Goal: Check status: Check status

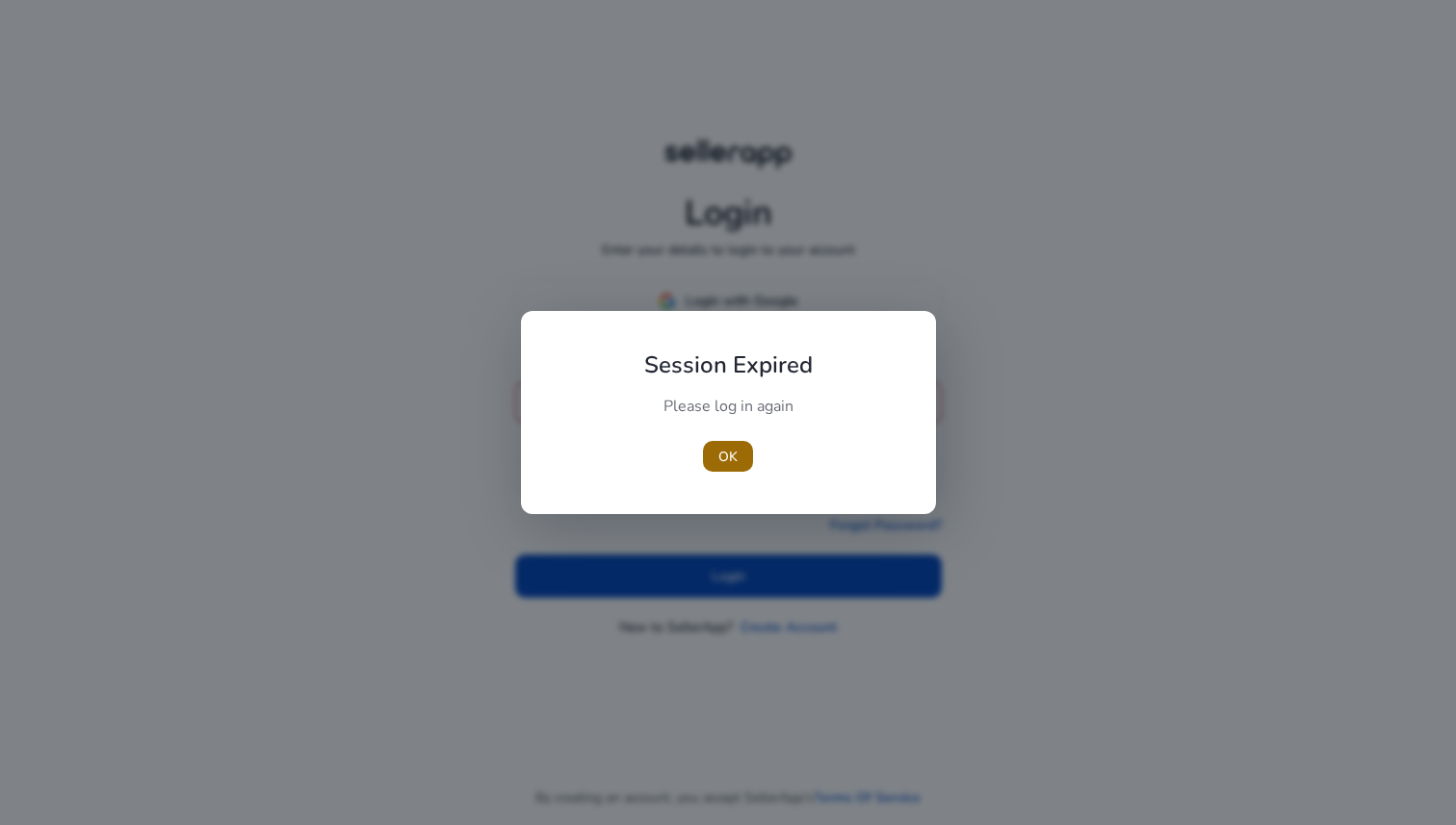
click at [717, 454] on span "button" at bounding box center [728, 456] width 50 height 46
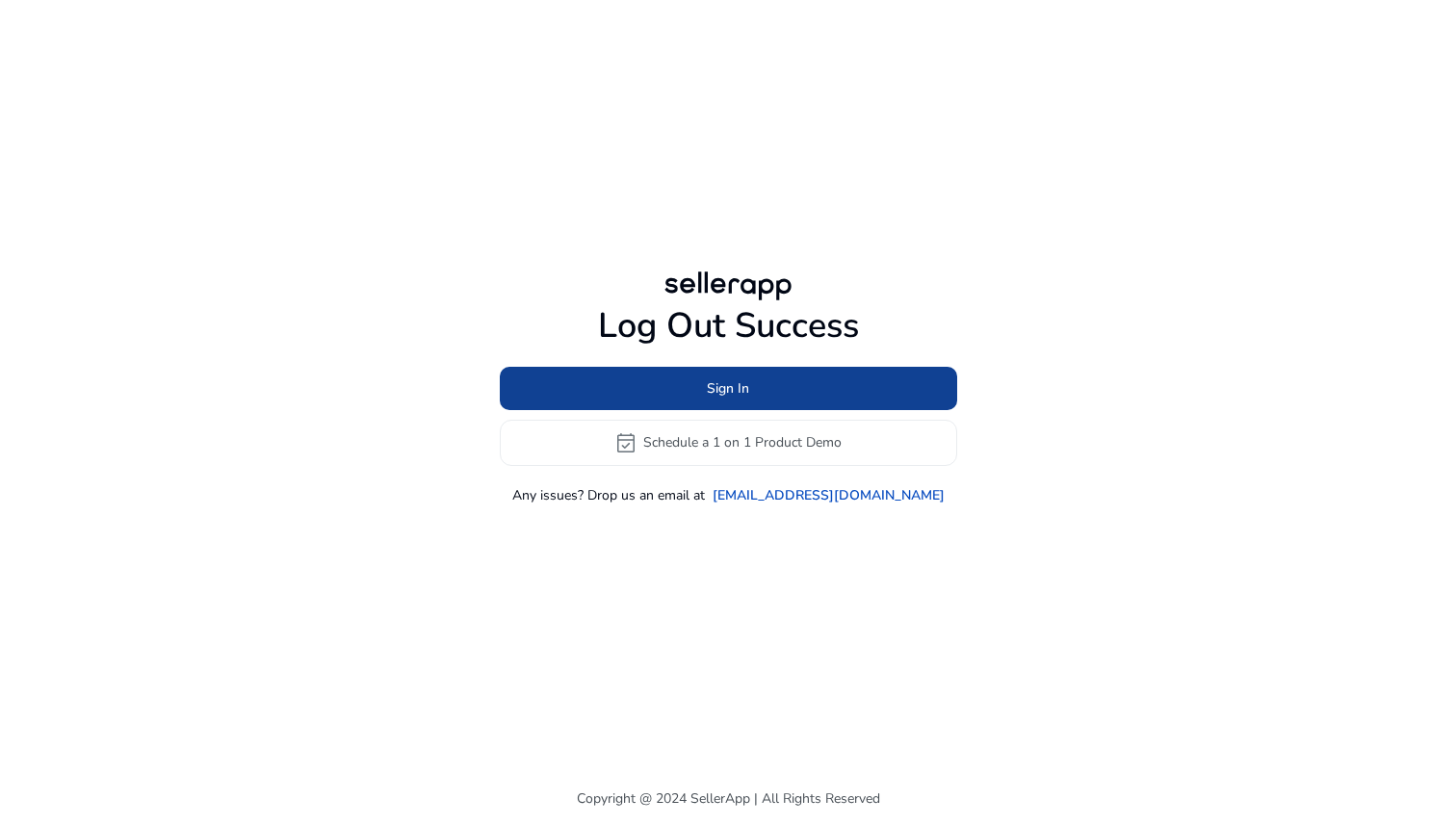
click at [728, 384] on span "Sign In" at bounding box center [728, 388] width 43 height 20
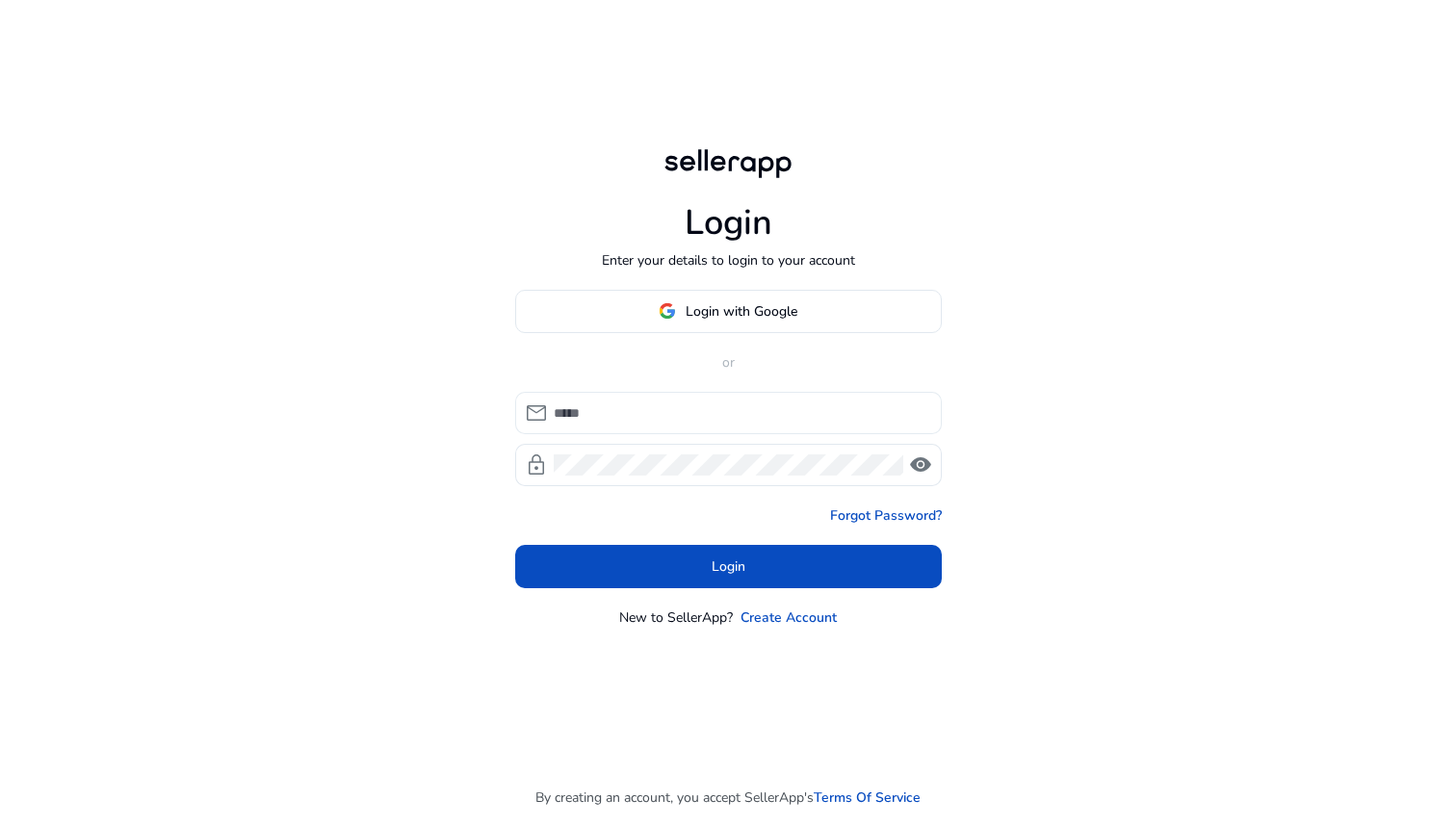
click at [658, 413] on input at bounding box center [739, 412] width 372 height 21
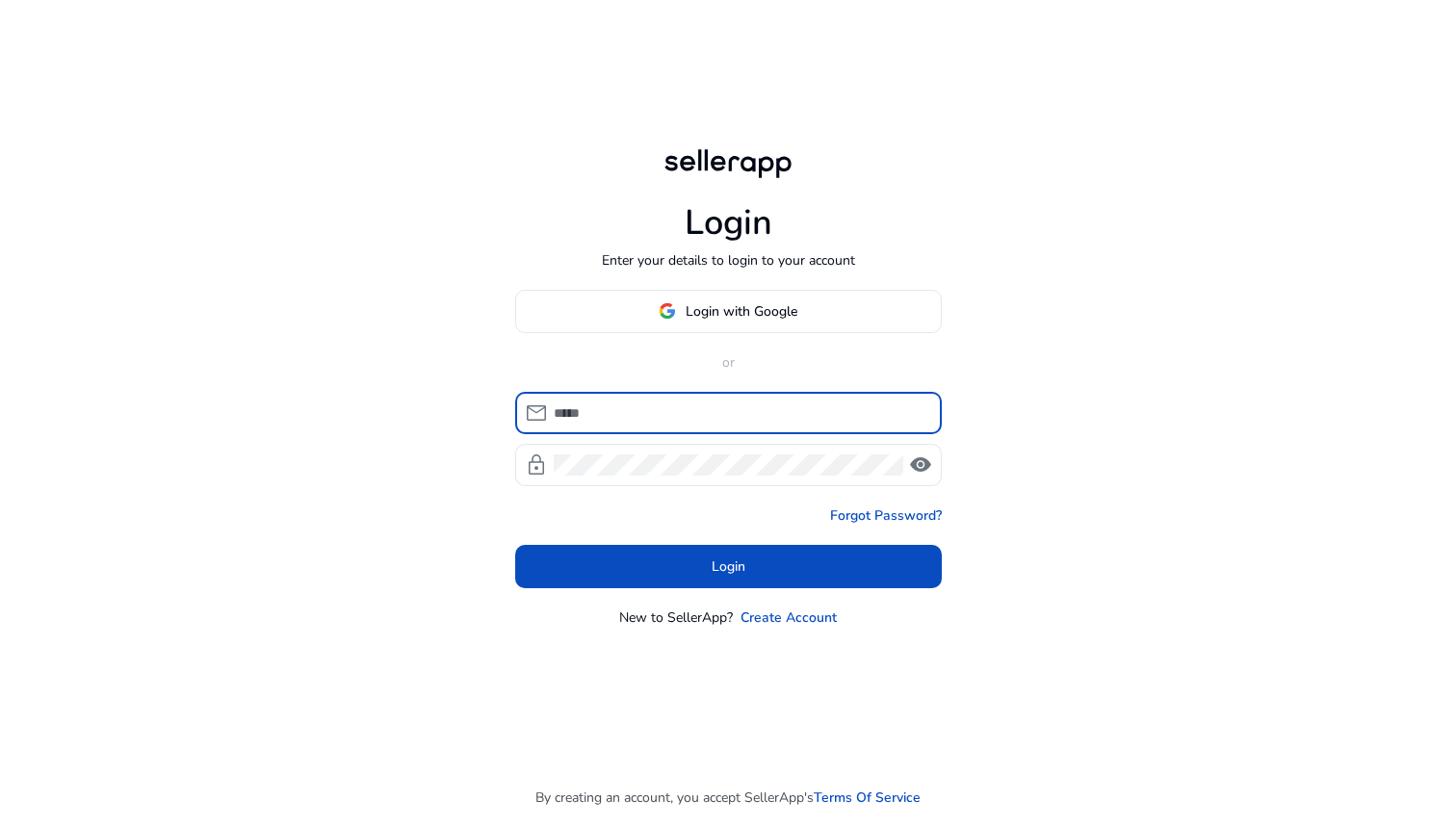
click at [648, 354] on p "or" at bounding box center [728, 362] width 427 height 20
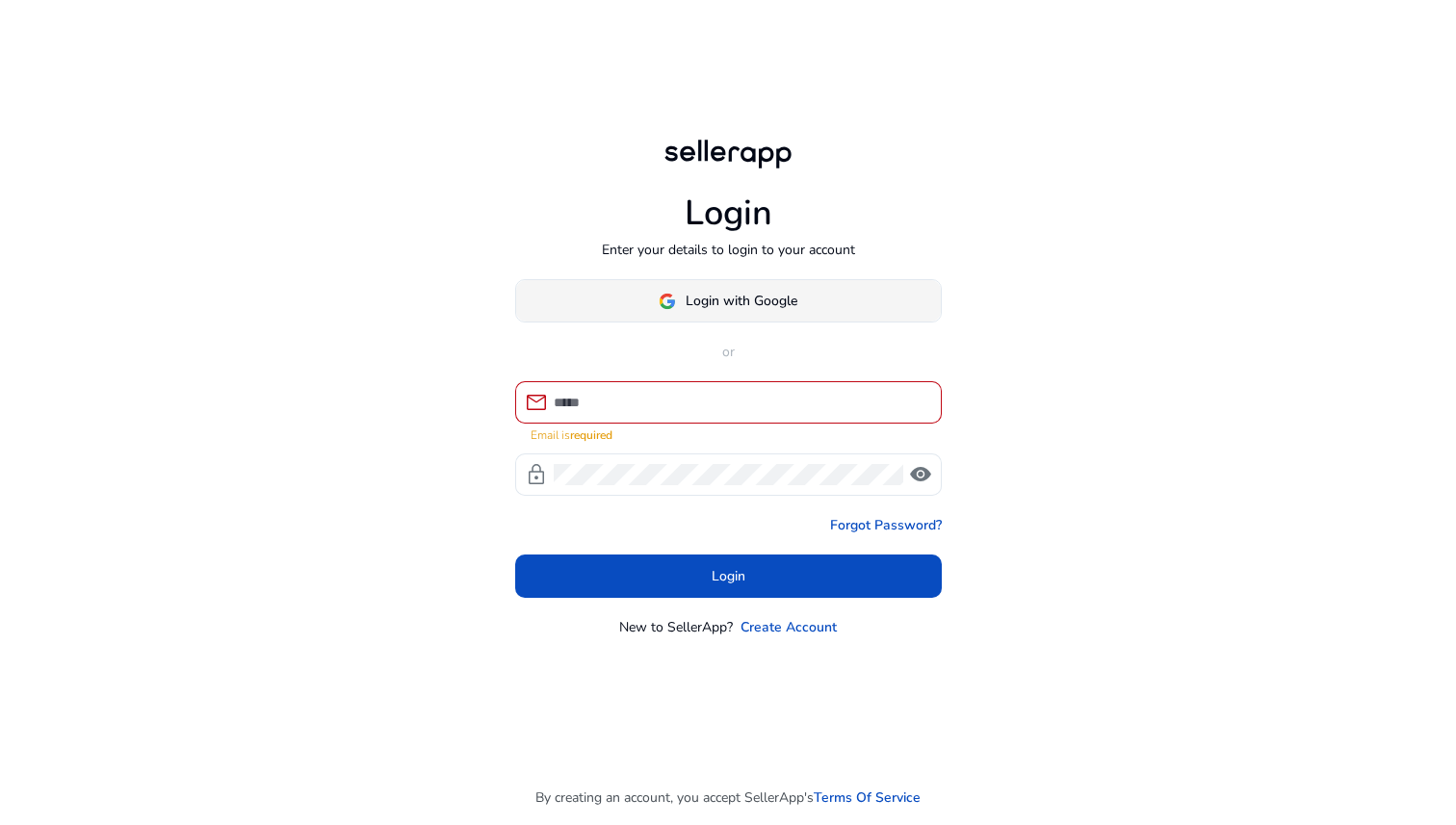
click at [694, 303] on span "Login with Google" at bounding box center [741, 301] width 111 height 20
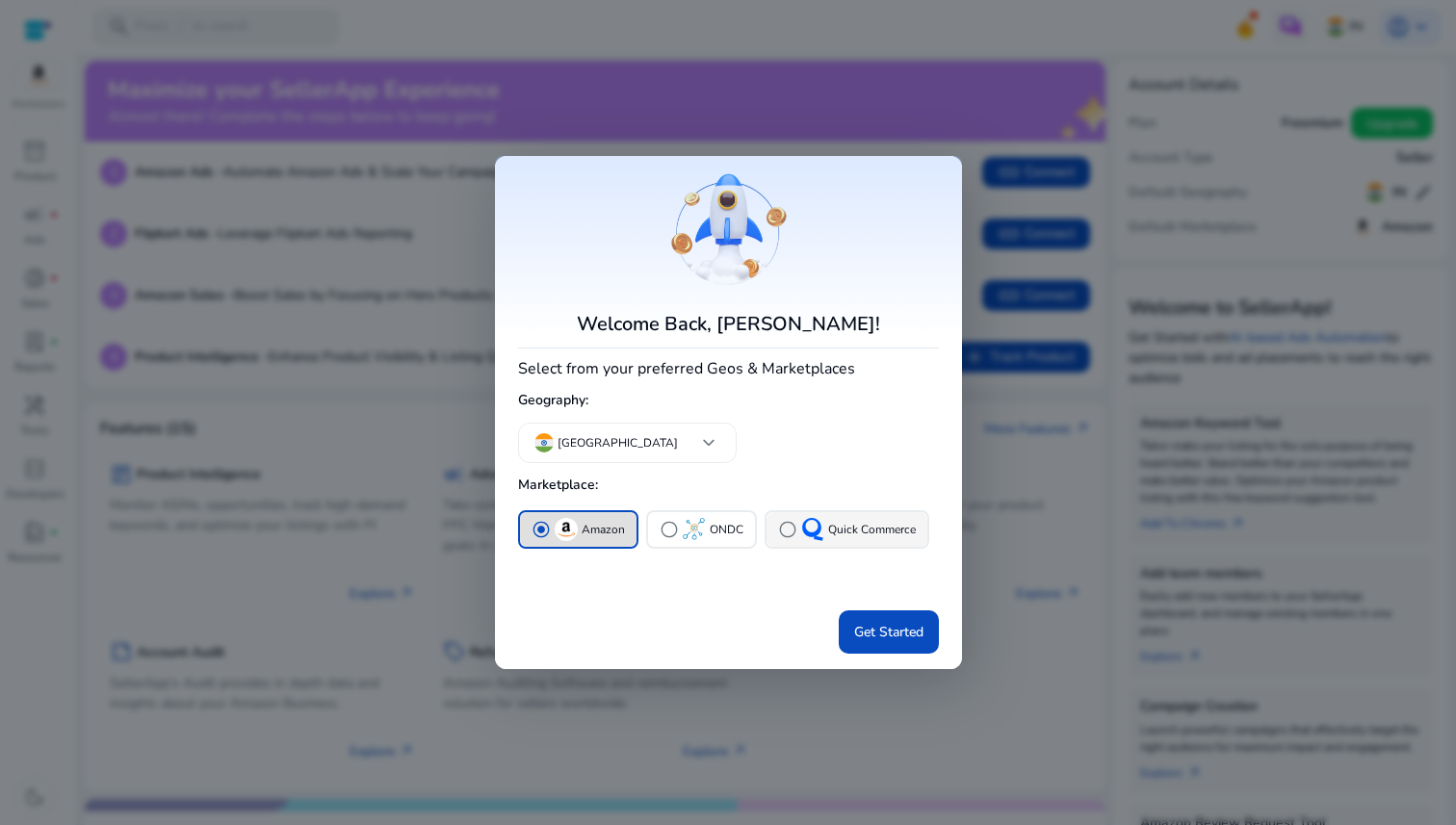
click at [876, 540] on div "radio_button_unchecked Quick Commerce" at bounding box center [847, 529] width 137 height 23
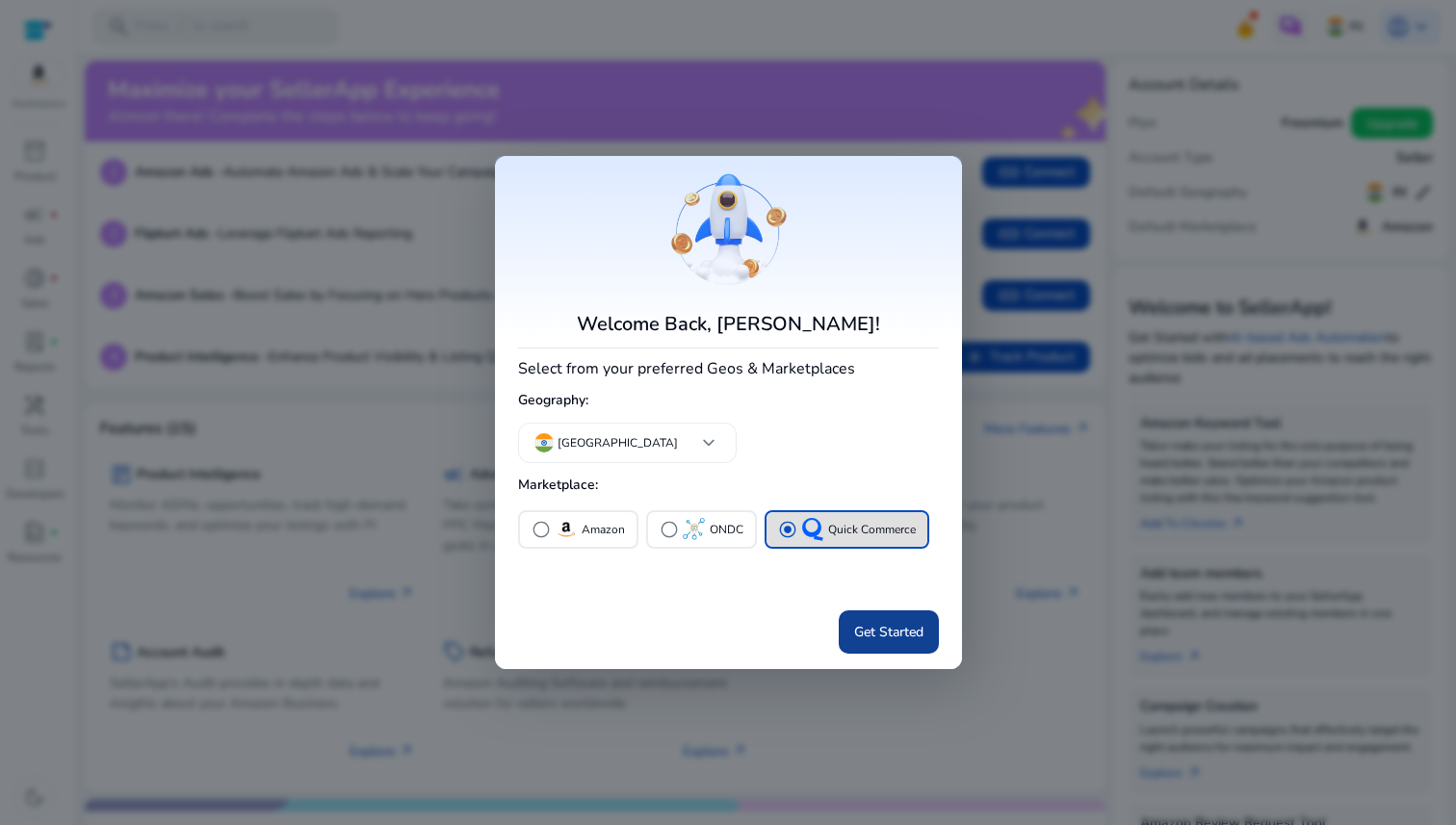
click at [889, 619] on span at bounding box center [889, 633] width 101 height 46
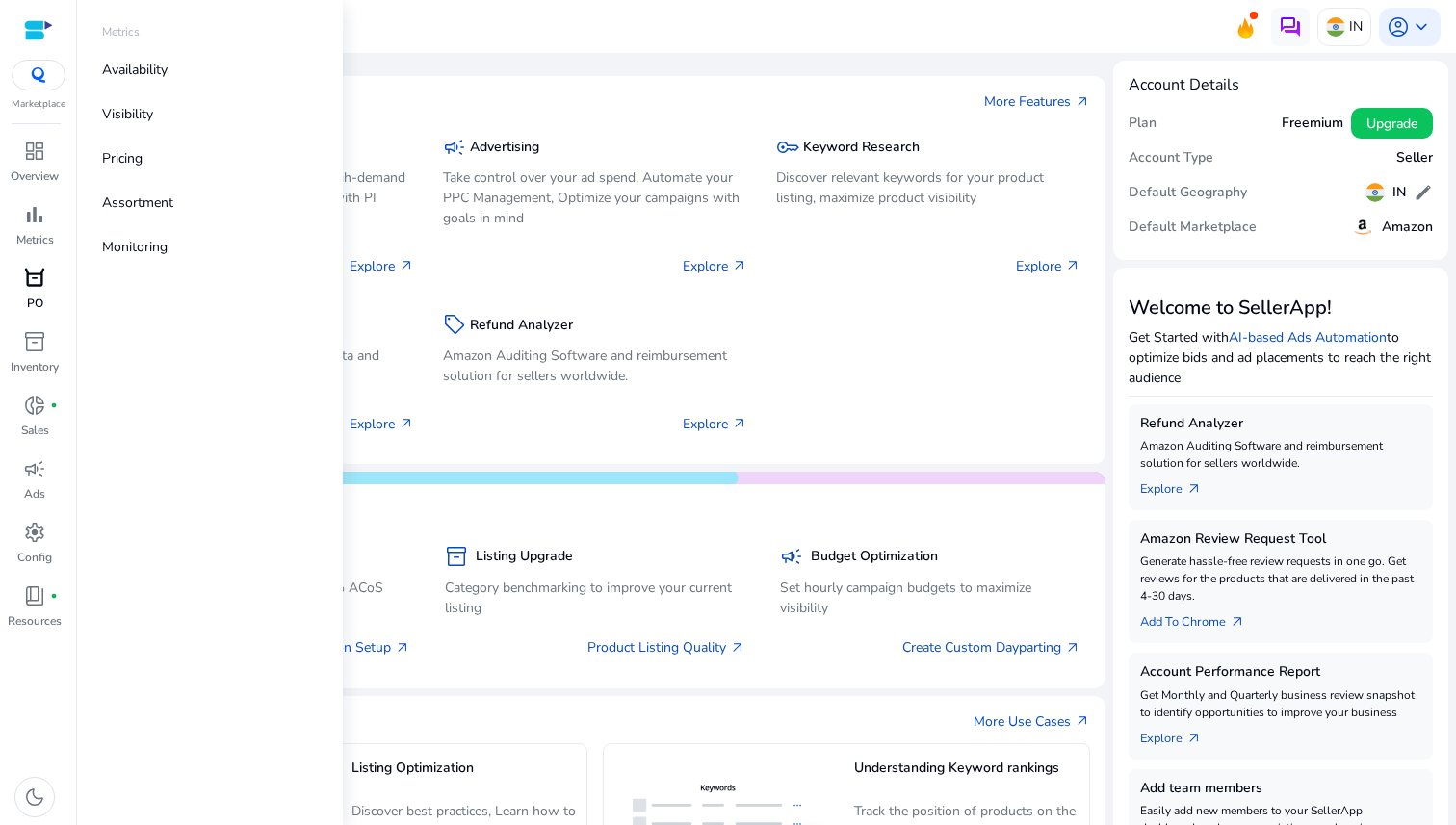
click at [47, 276] on div "orders" at bounding box center [35, 278] width 54 height 31
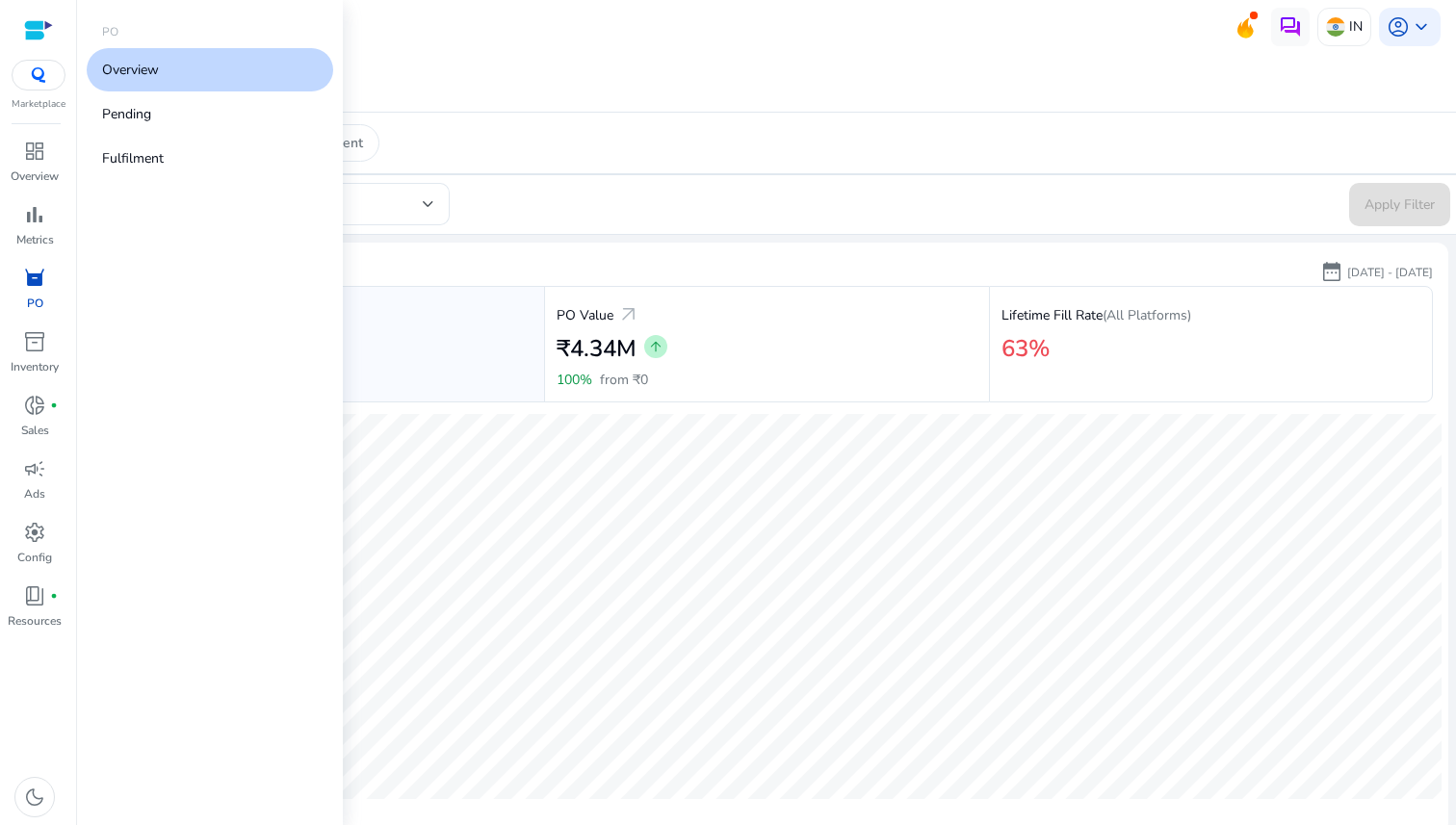
click at [172, 73] on link "Overview" at bounding box center [210, 70] width 247 height 44
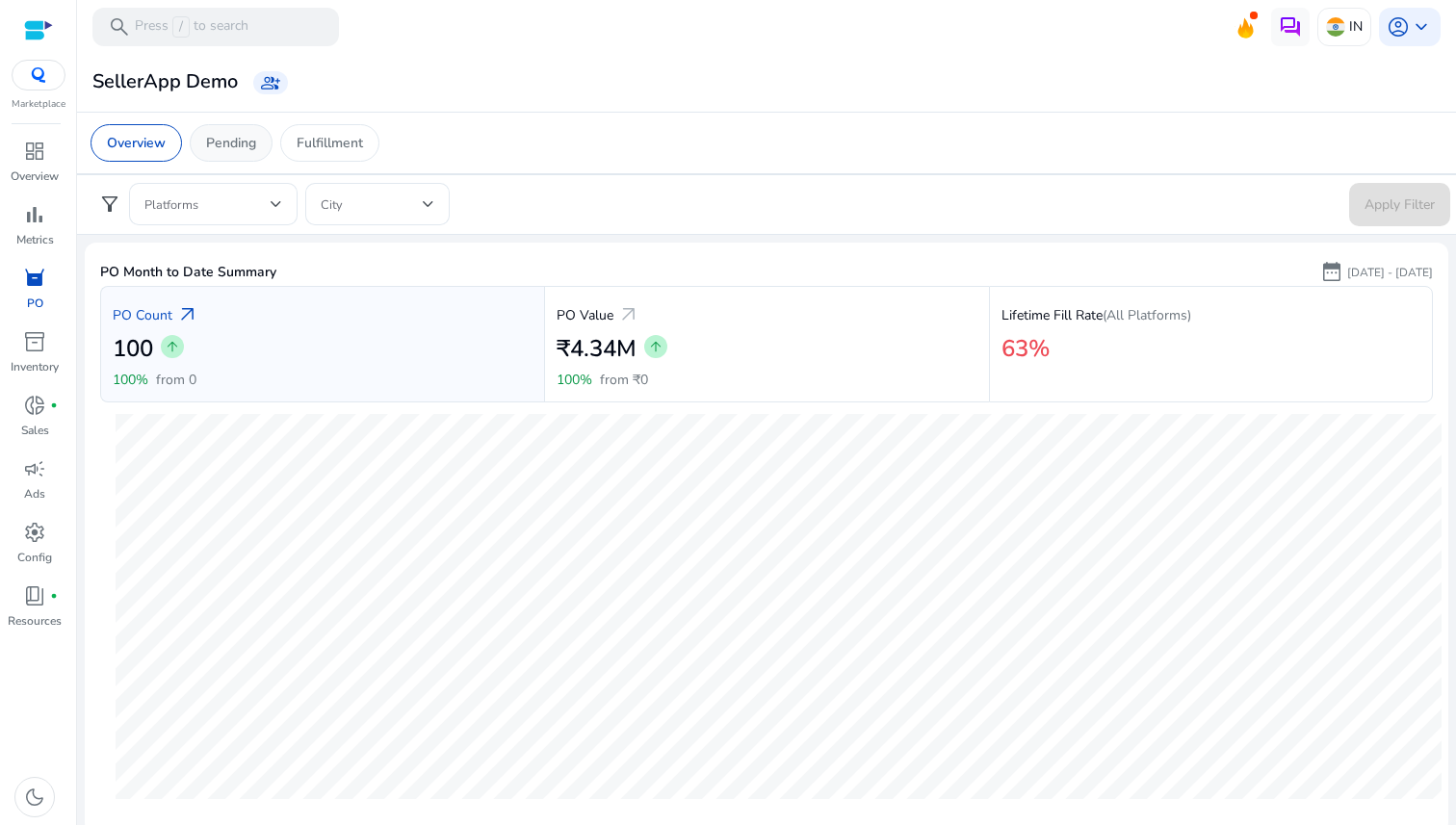
click at [221, 137] on p "Pending" at bounding box center [231, 143] width 50 height 20
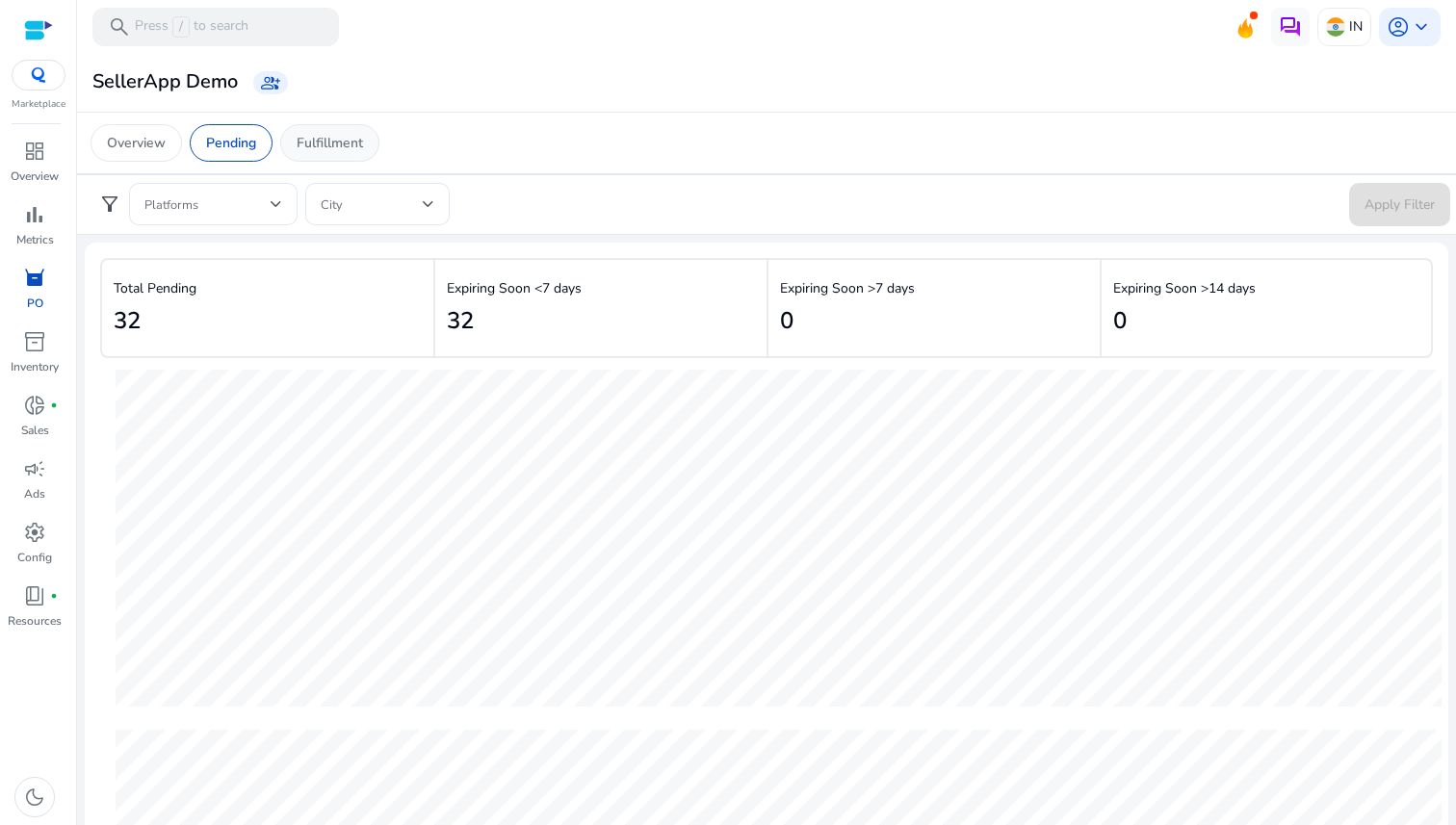
click at [316, 142] on p "Fulfillment" at bounding box center [329, 143] width 67 height 20
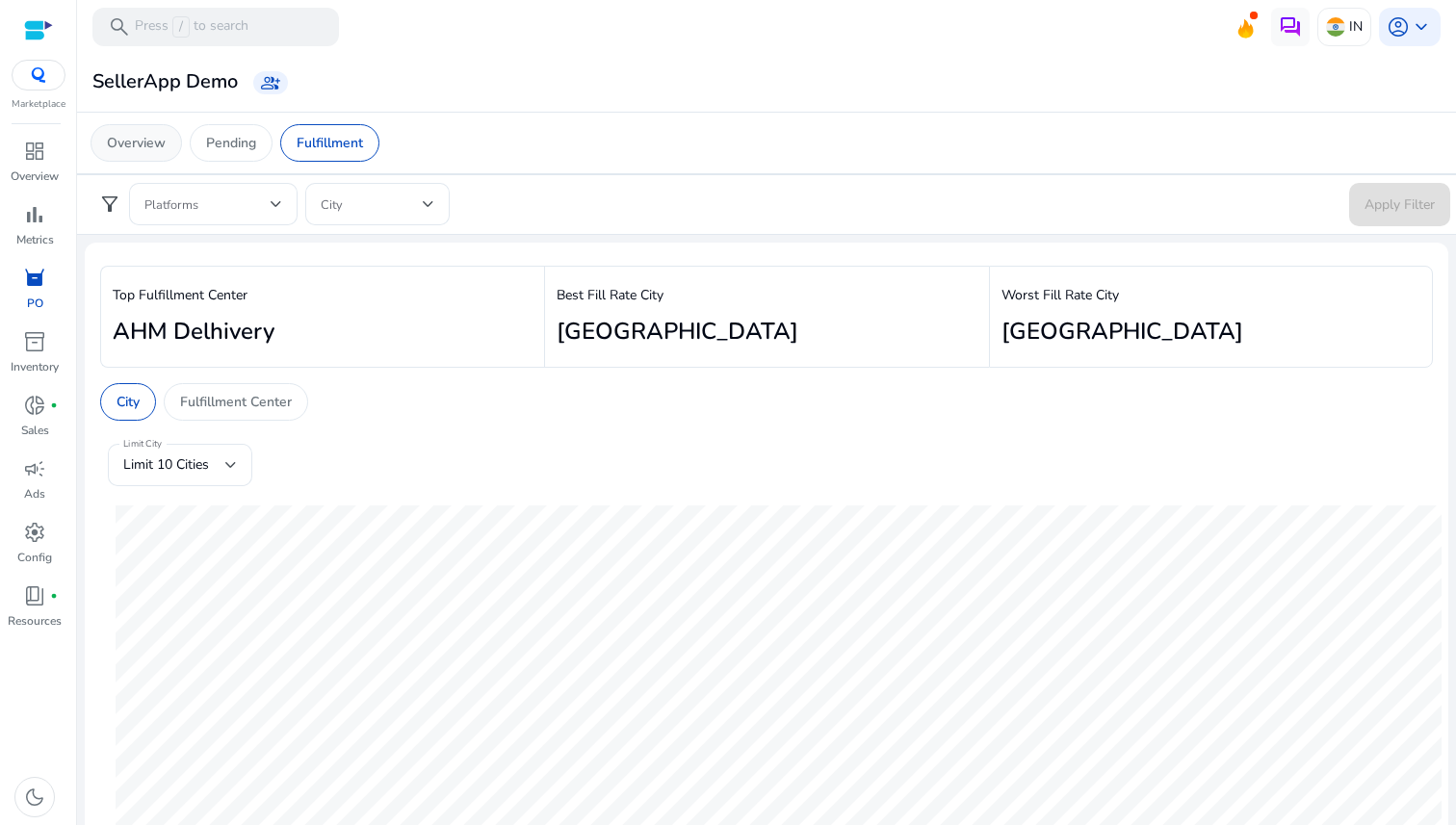
click at [142, 139] on p "Overview" at bounding box center [135, 143] width 59 height 20
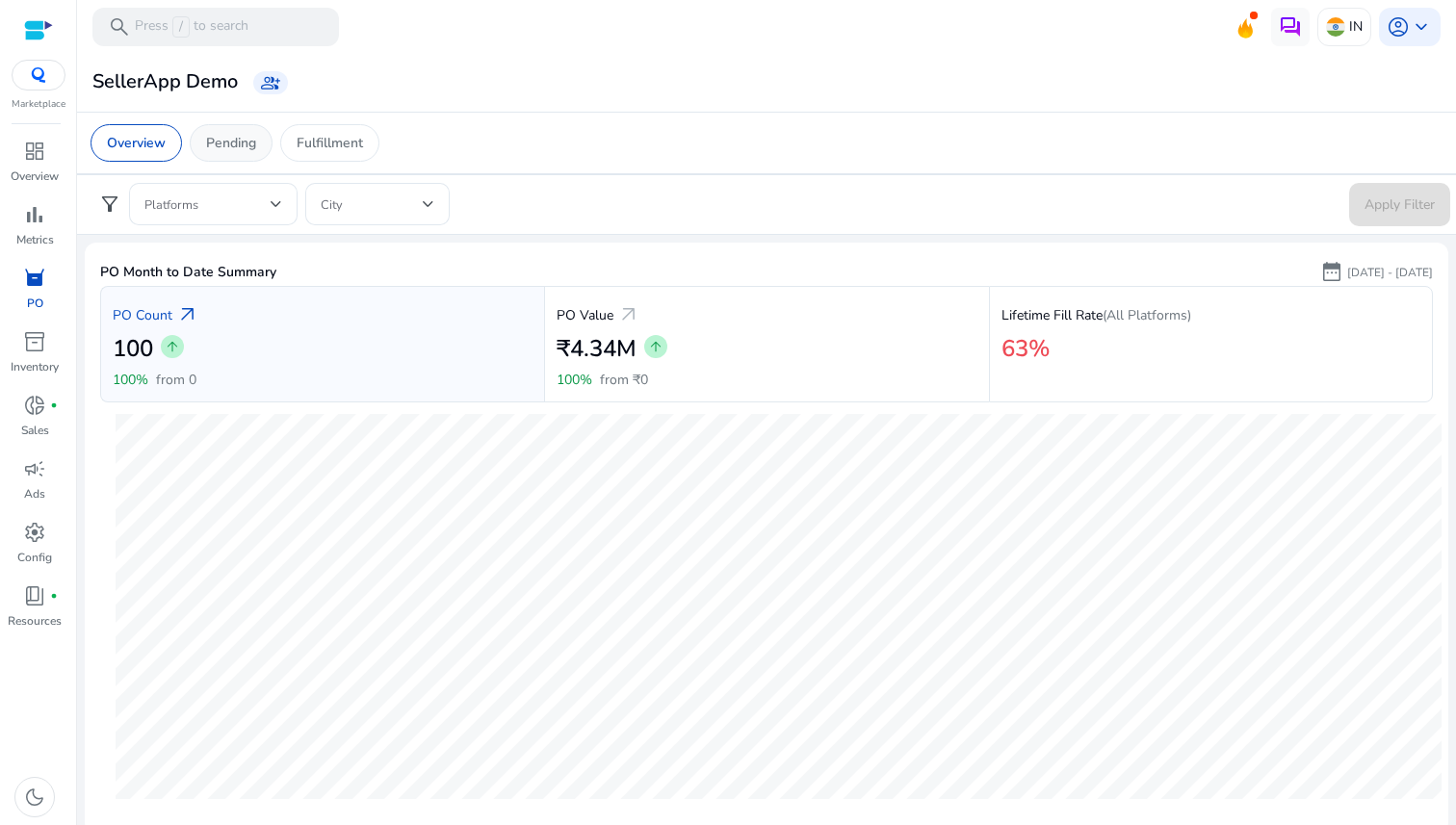
click at [232, 141] on p "Pending" at bounding box center [231, 143] width 50 height 20
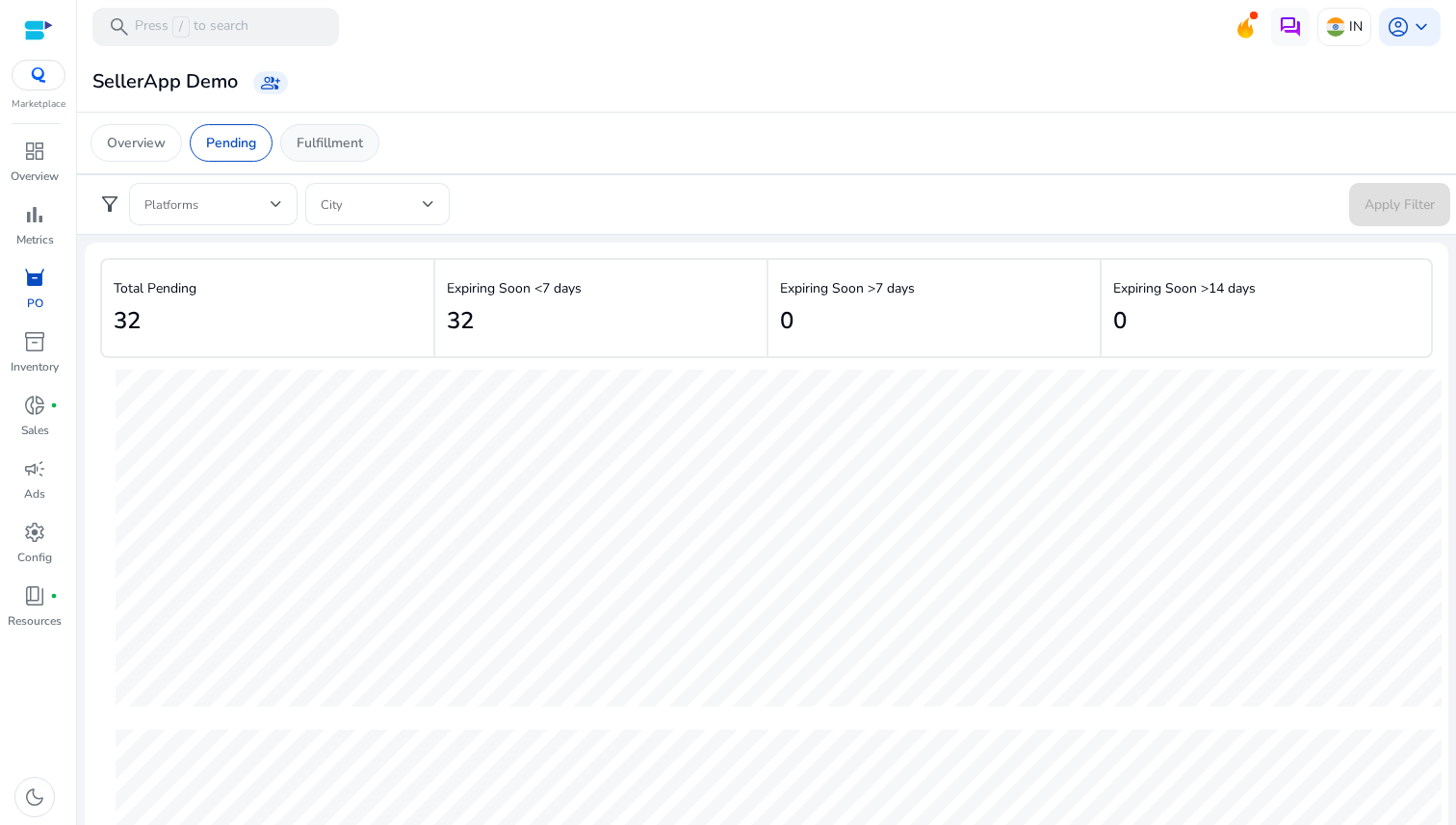
click at [324, 147] on p "Fulfillment" at bounding box center [329, 143] width 67 height 20
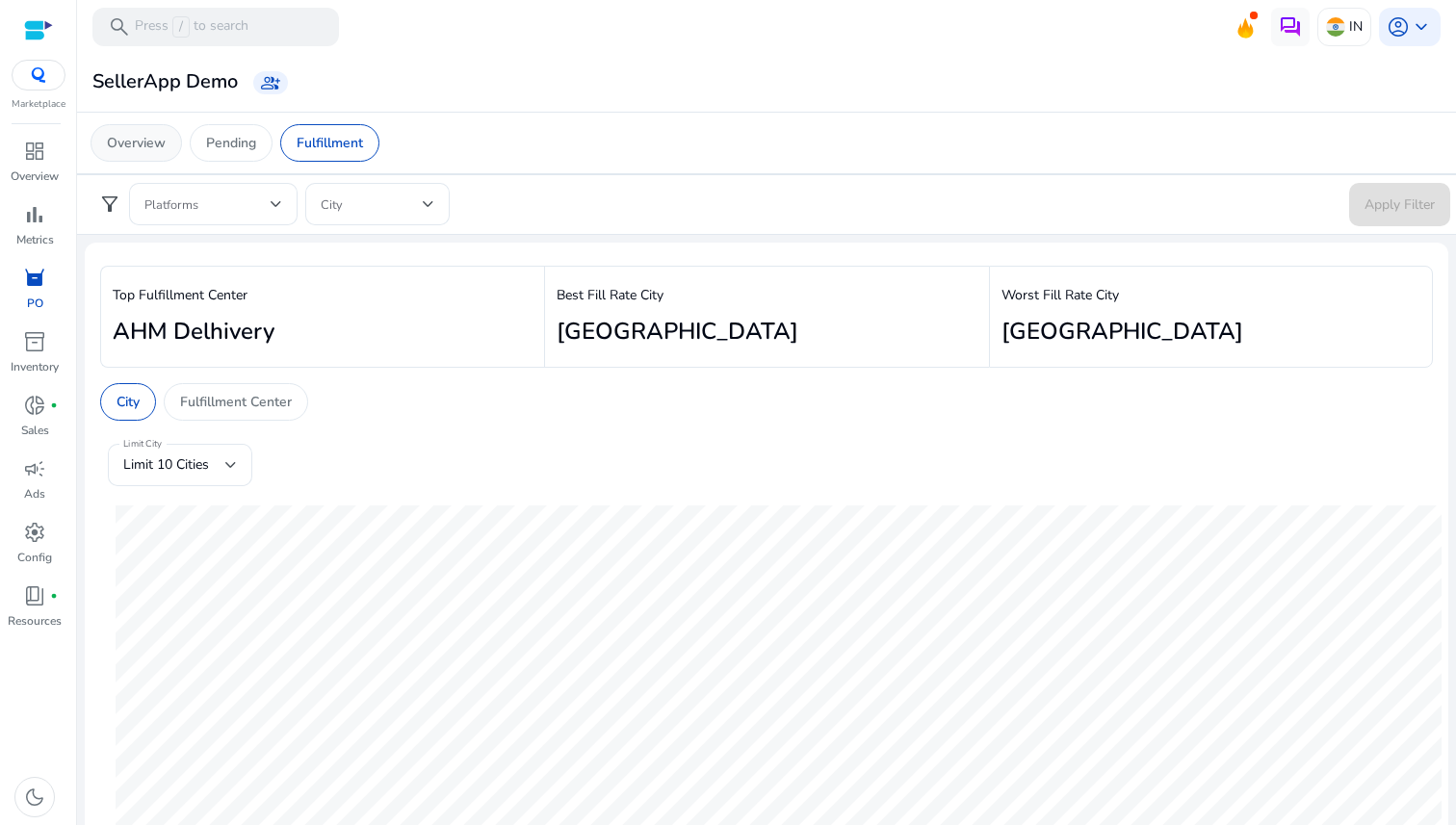
click at [165, 133] on div "Overview" at bounding box center [136, 143] width 92 height 38
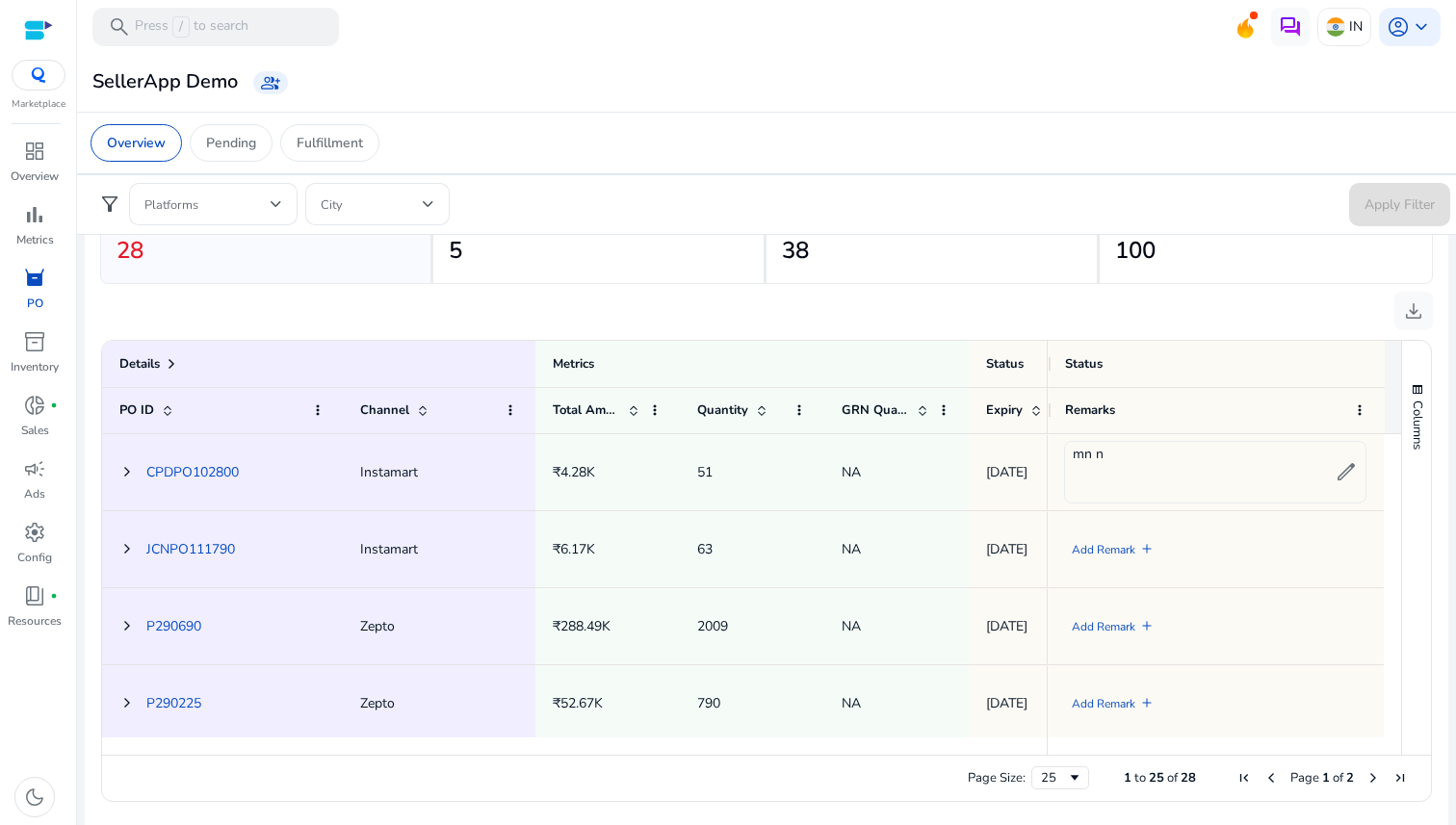
scroll to position [809, 0]
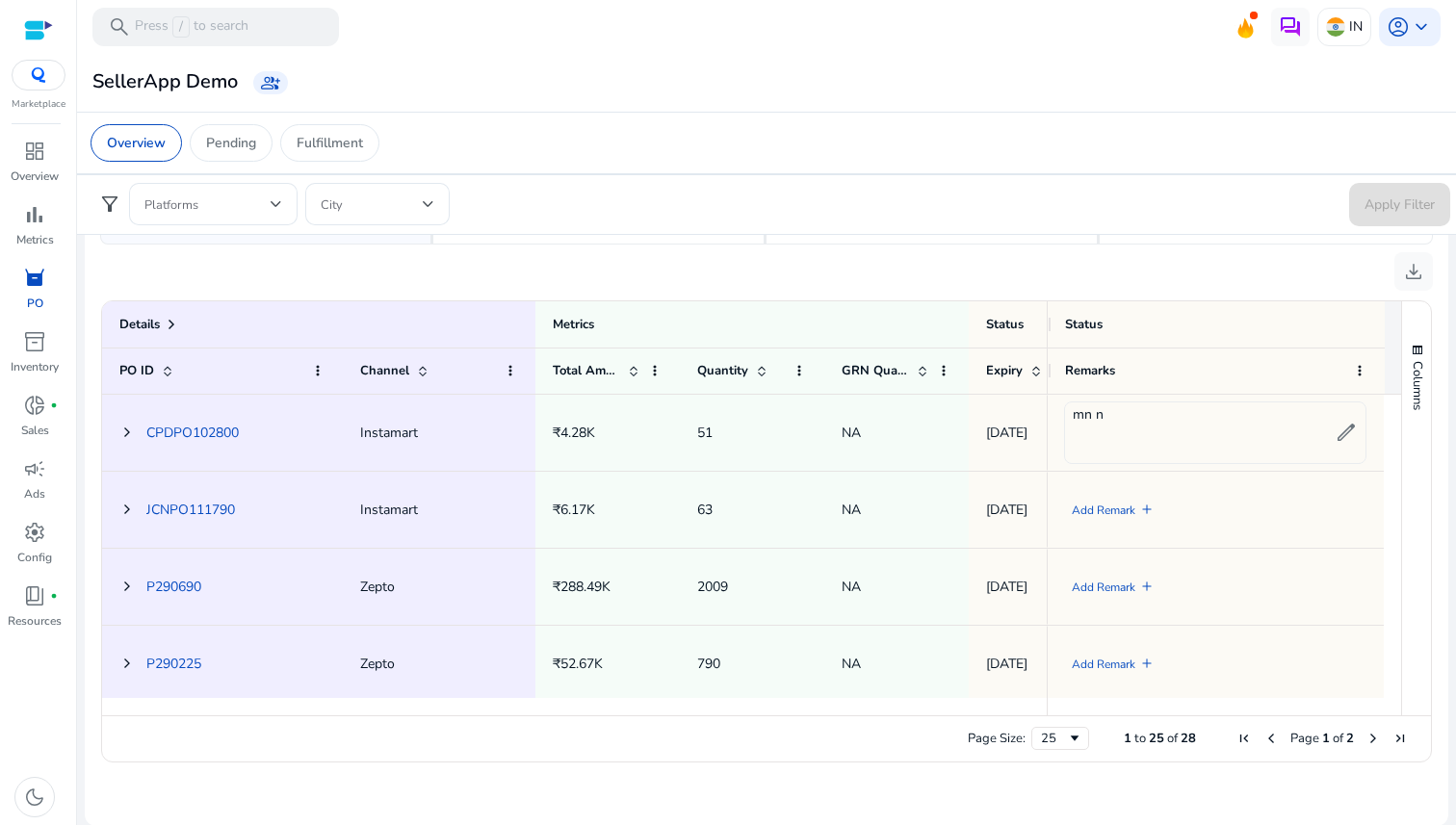
click at [119, 421] on span at bounding box center [126, 433] width 15 height 40
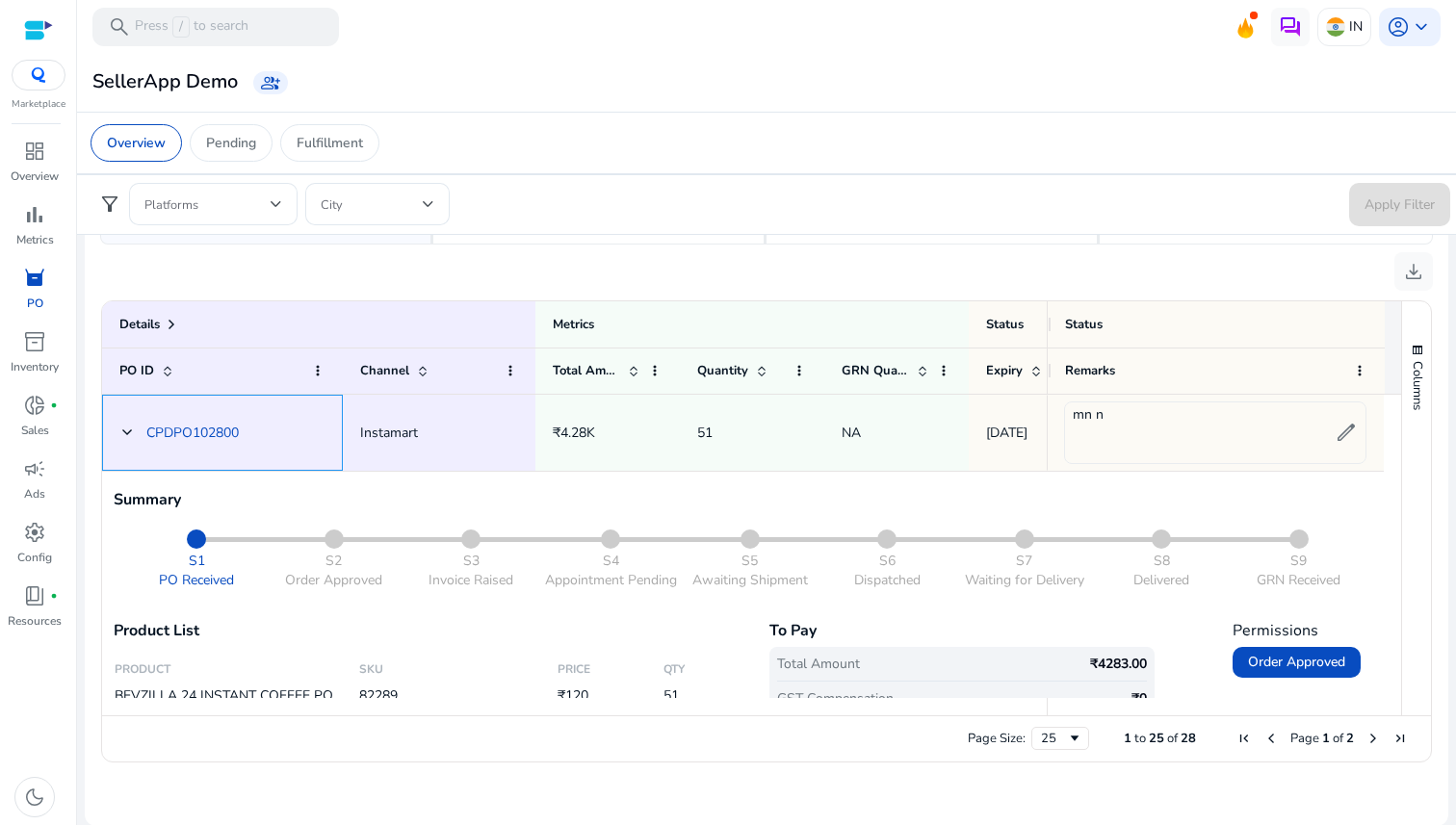
scroll to position [0, 1]
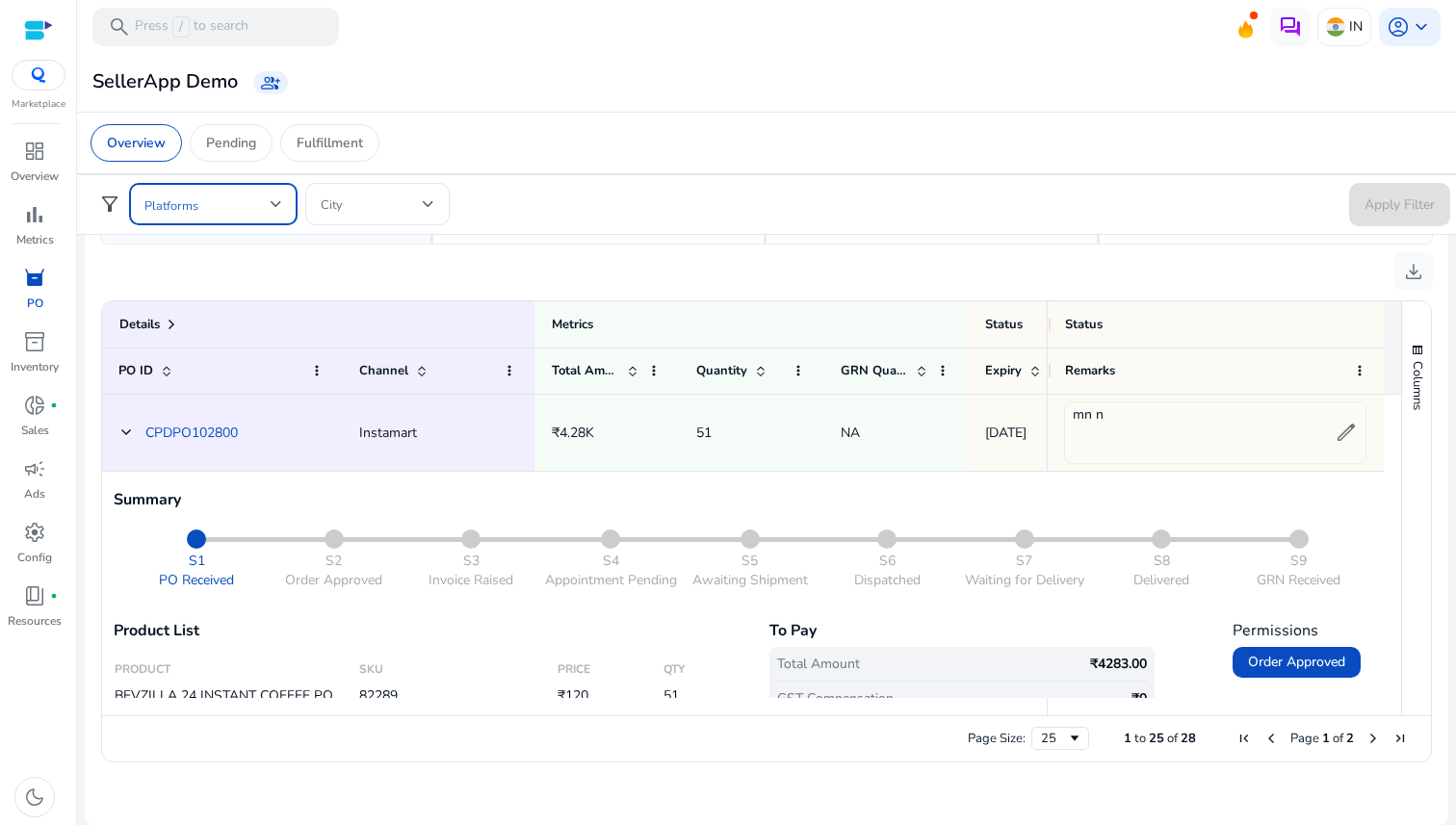
click at [240, 204] on span at bounding box center [207, 203] width 126 height 21
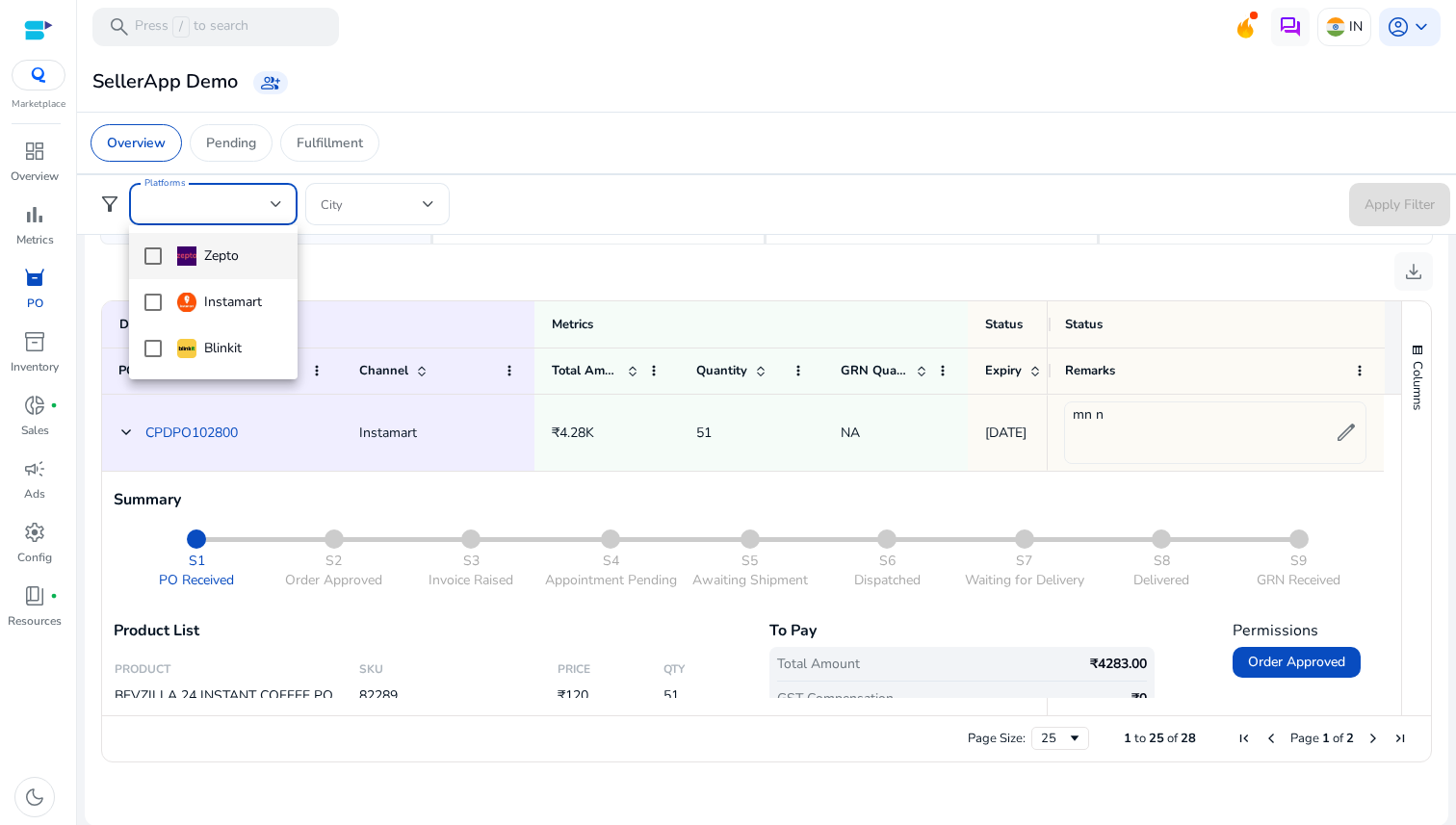
click at [356, 250] on div at bounding box center [728, 412] width 1456 height 825
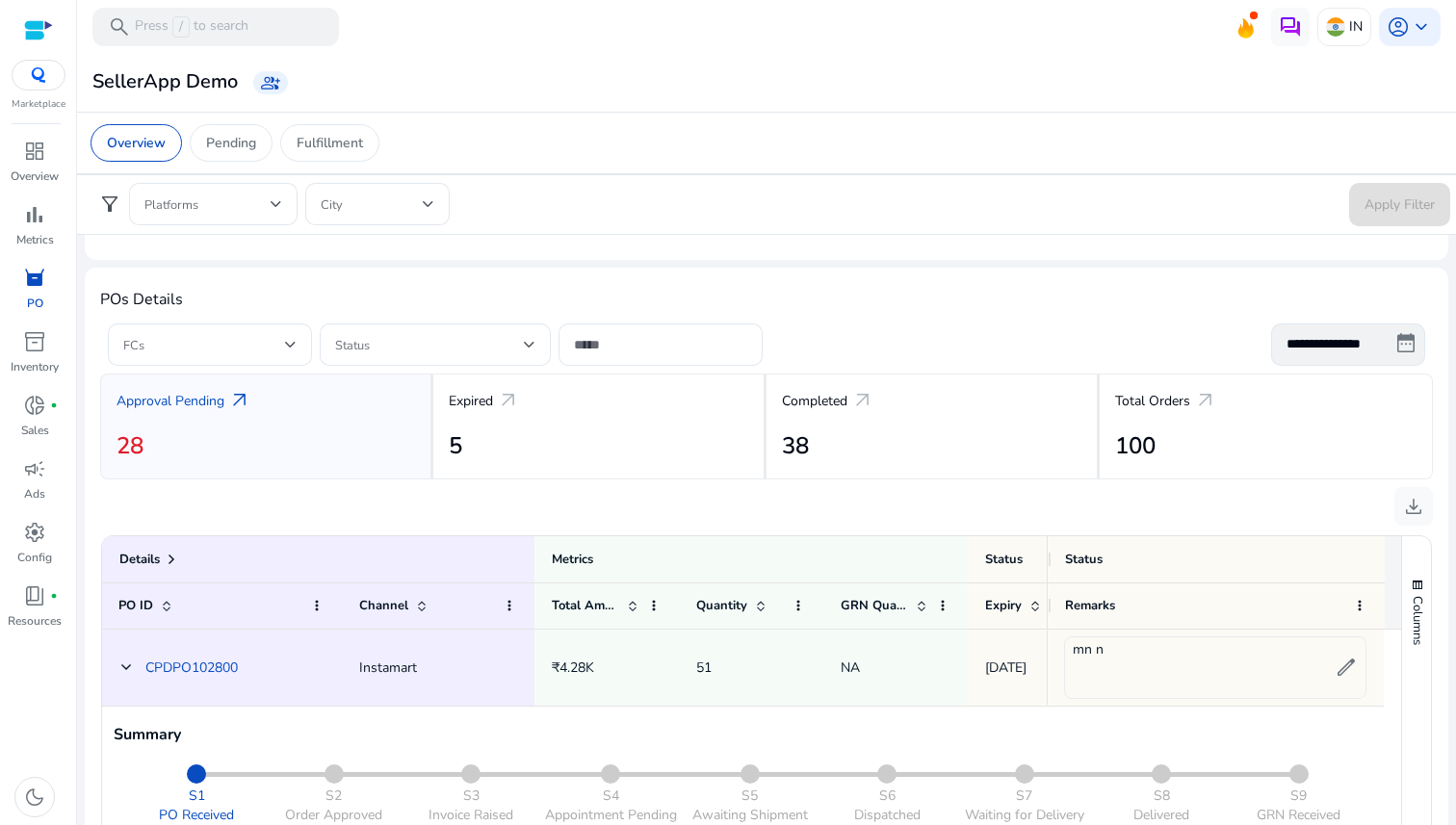
scroll to position [528, 0]
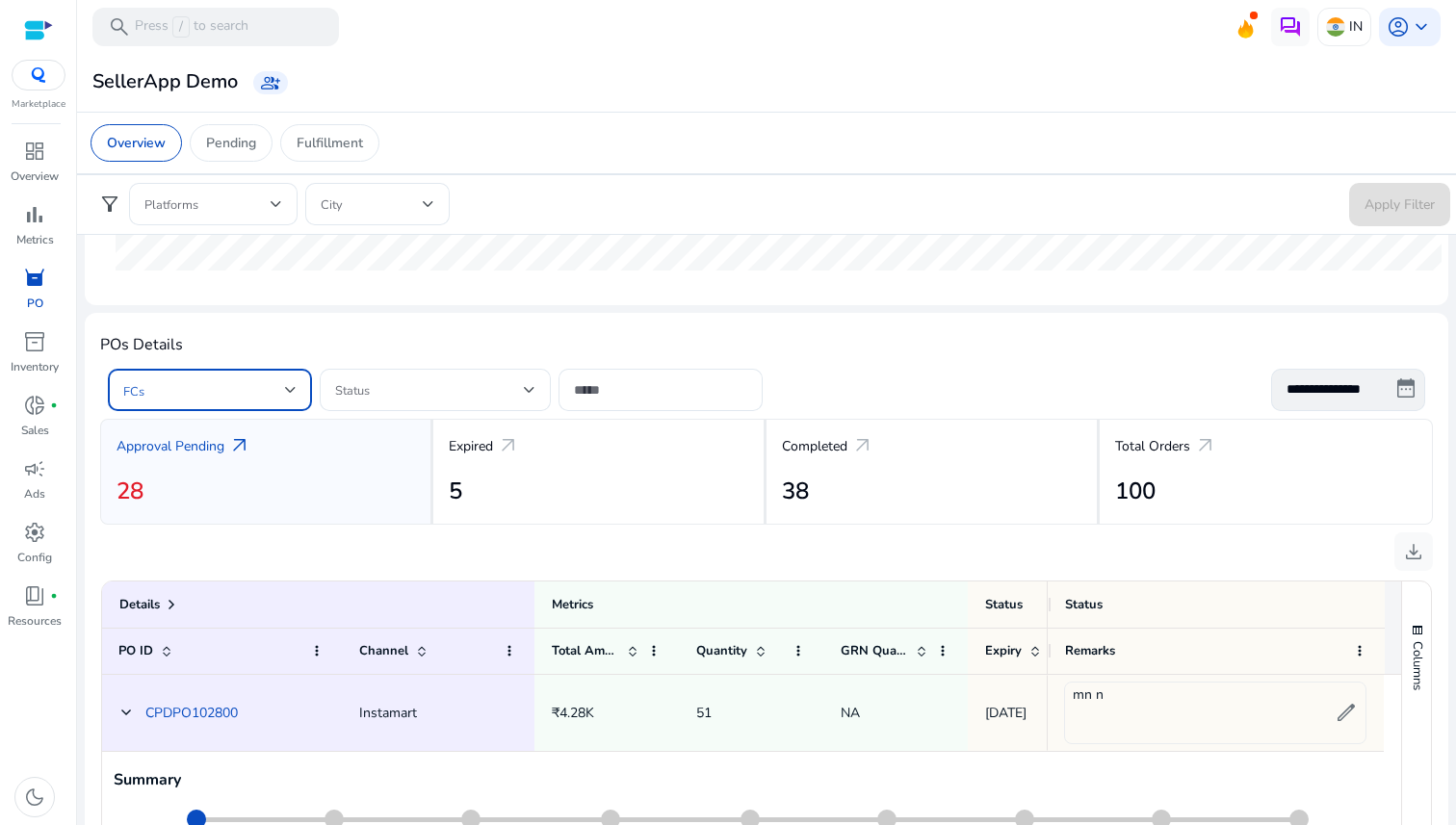
click at [207, 385] on span at bounding box center [204, 389] width 162 height 21
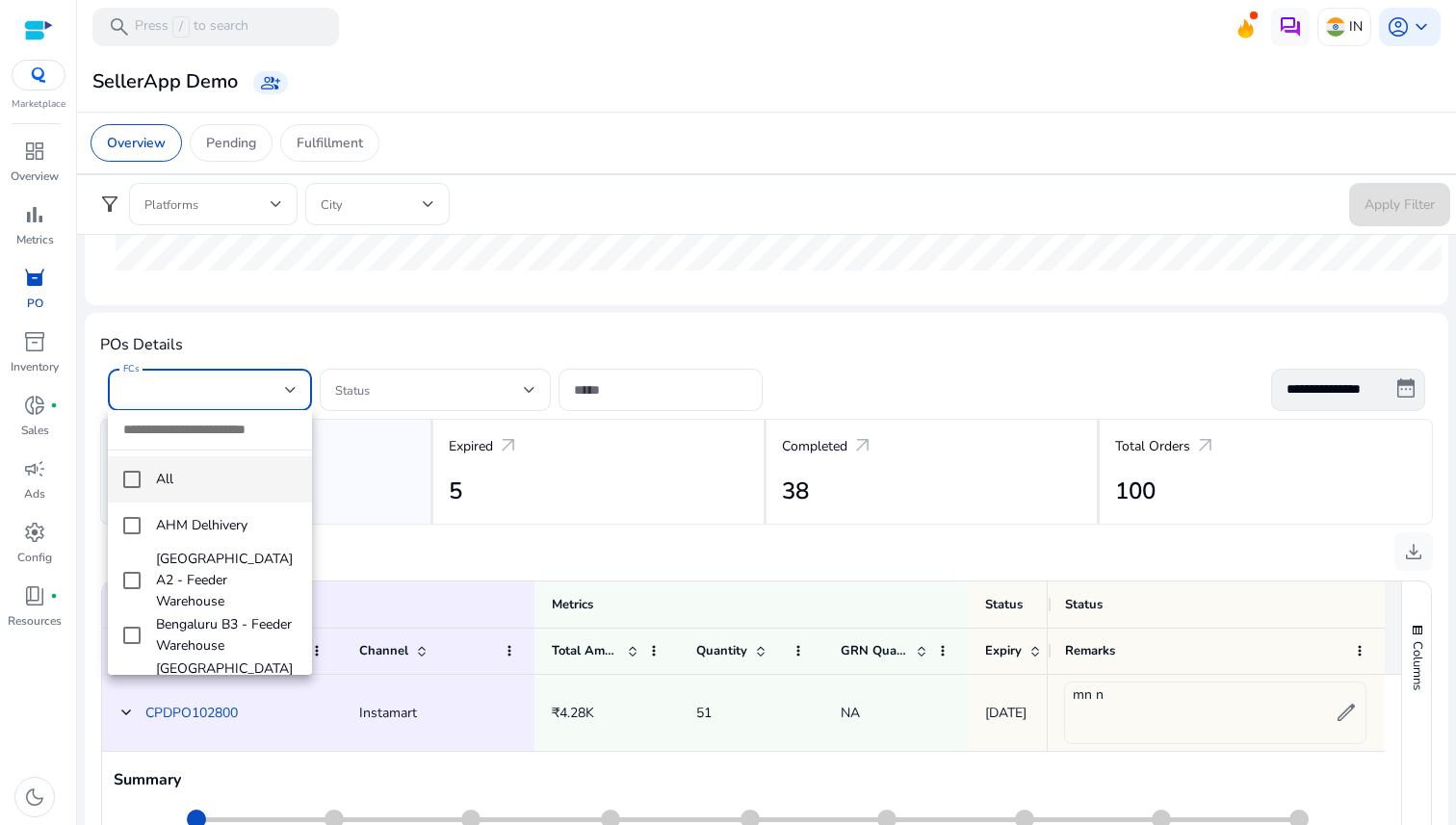
click at [425, 391] on div at bounding box center [728, 412] width 1456 height 825
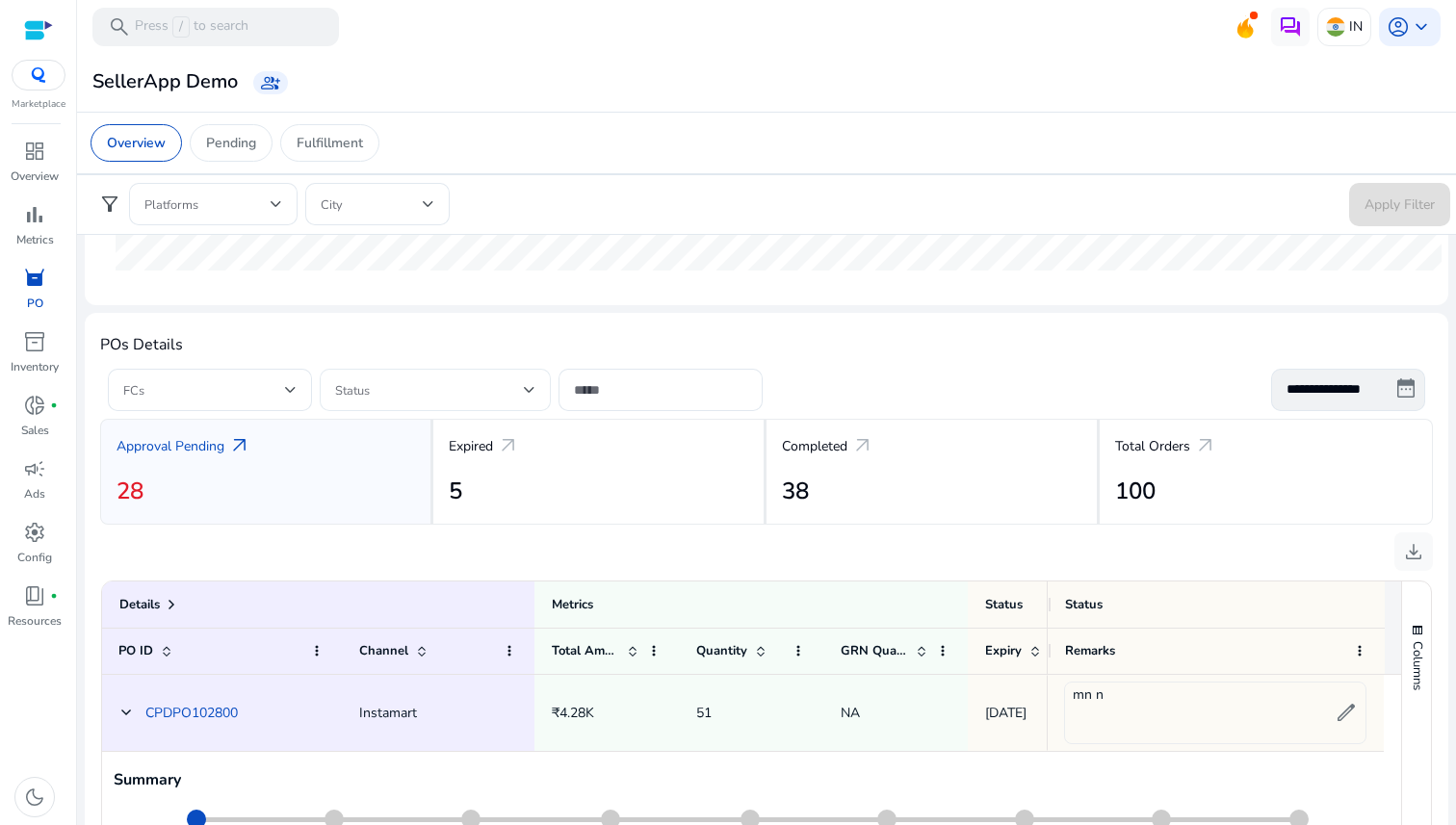
click at [426, 395] on span at bounding box center [430, 389] width 189 height 21
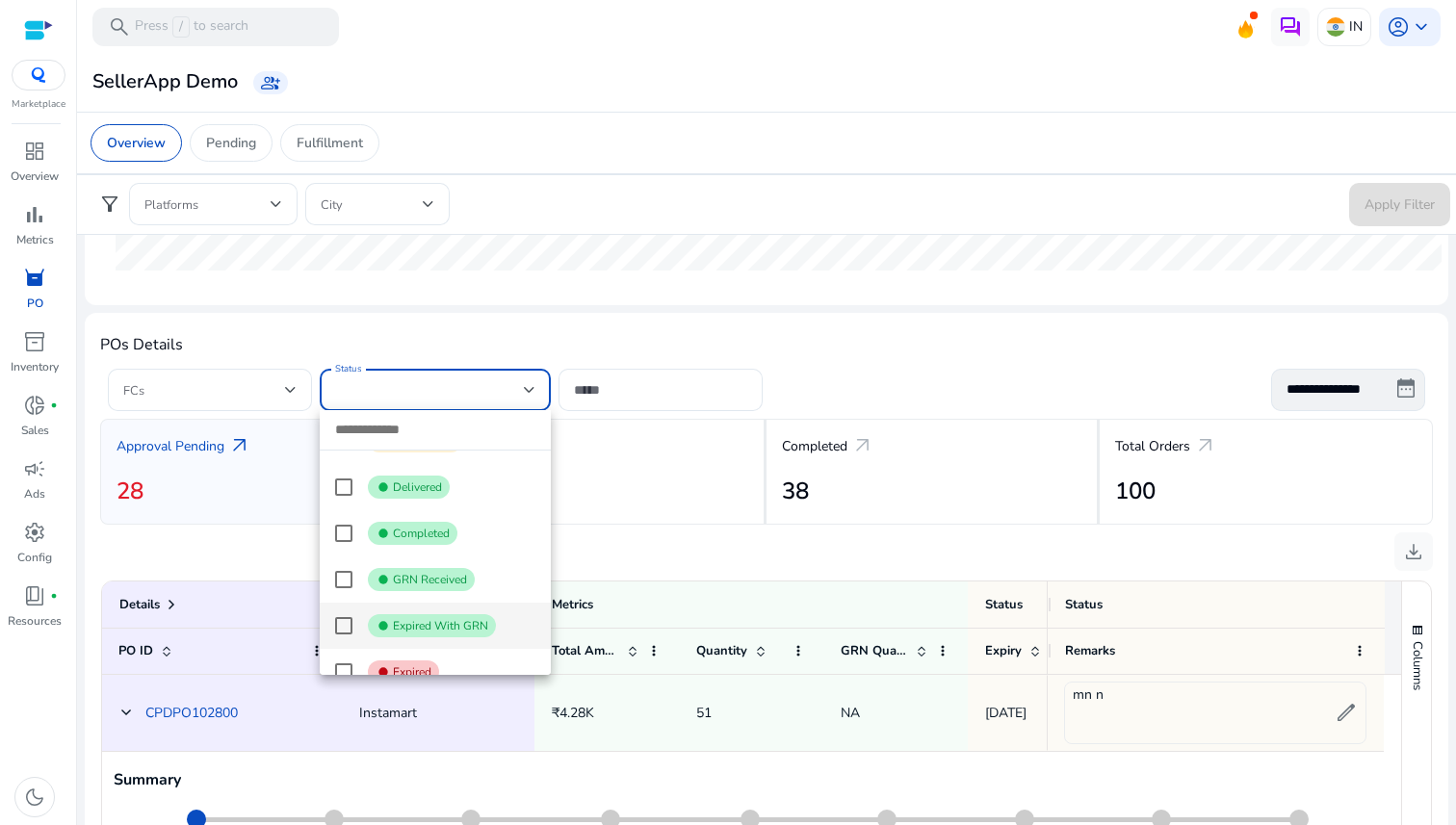
scroll to position [343, 0]
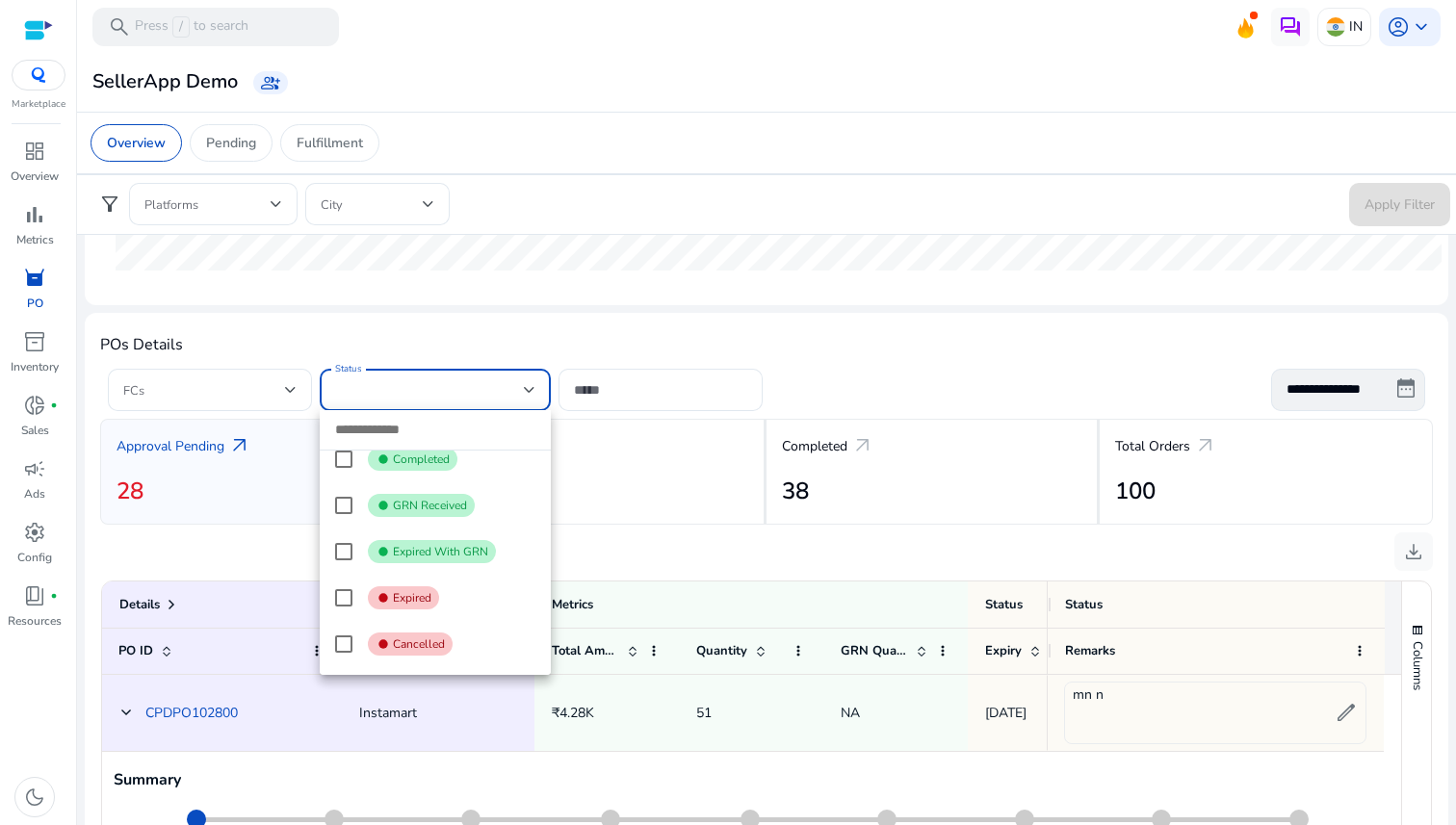
click at [594, 327] on div at bounding box center [728, 412] width 1456 height 825
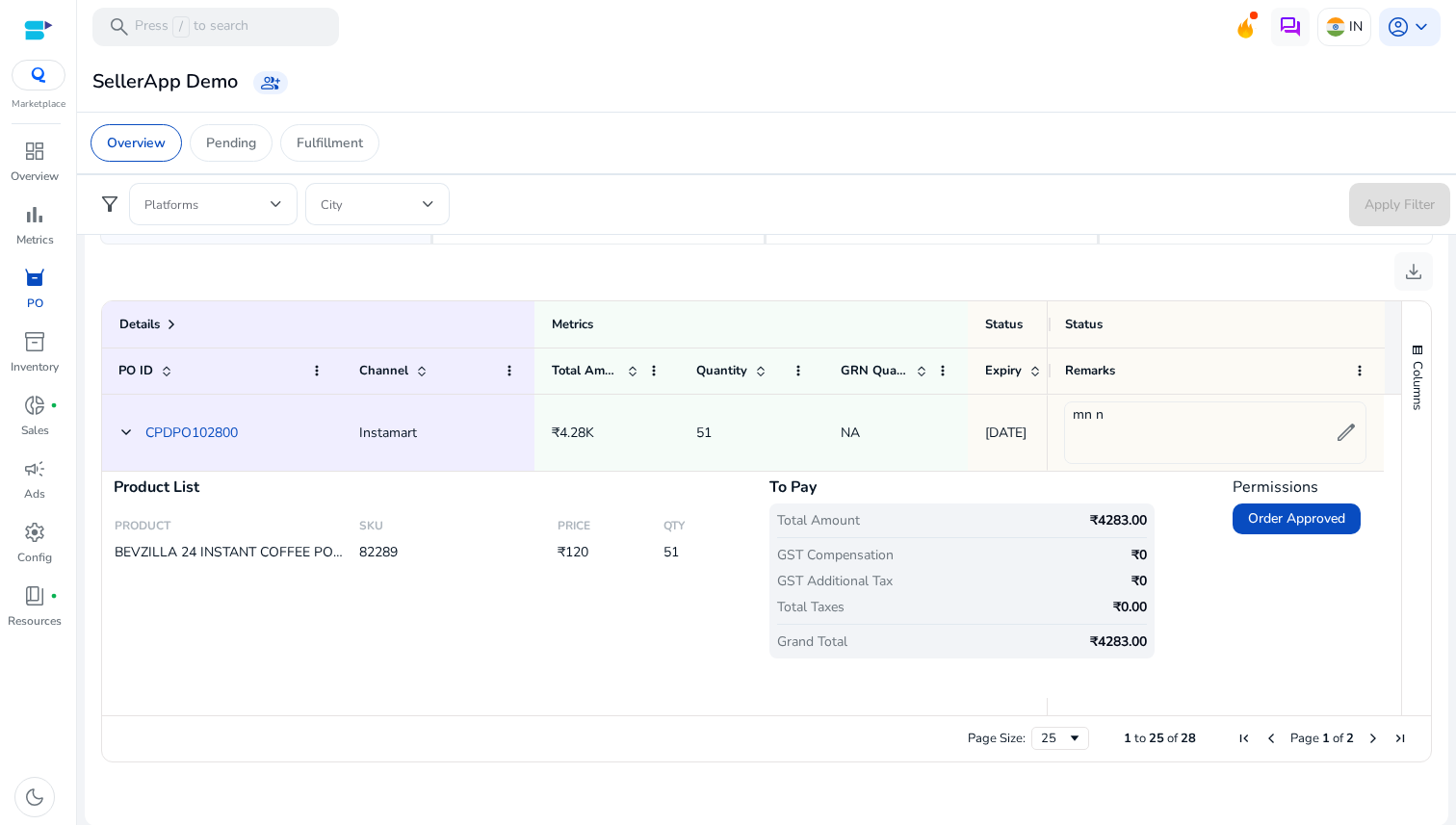
scroll to position [0, 0]
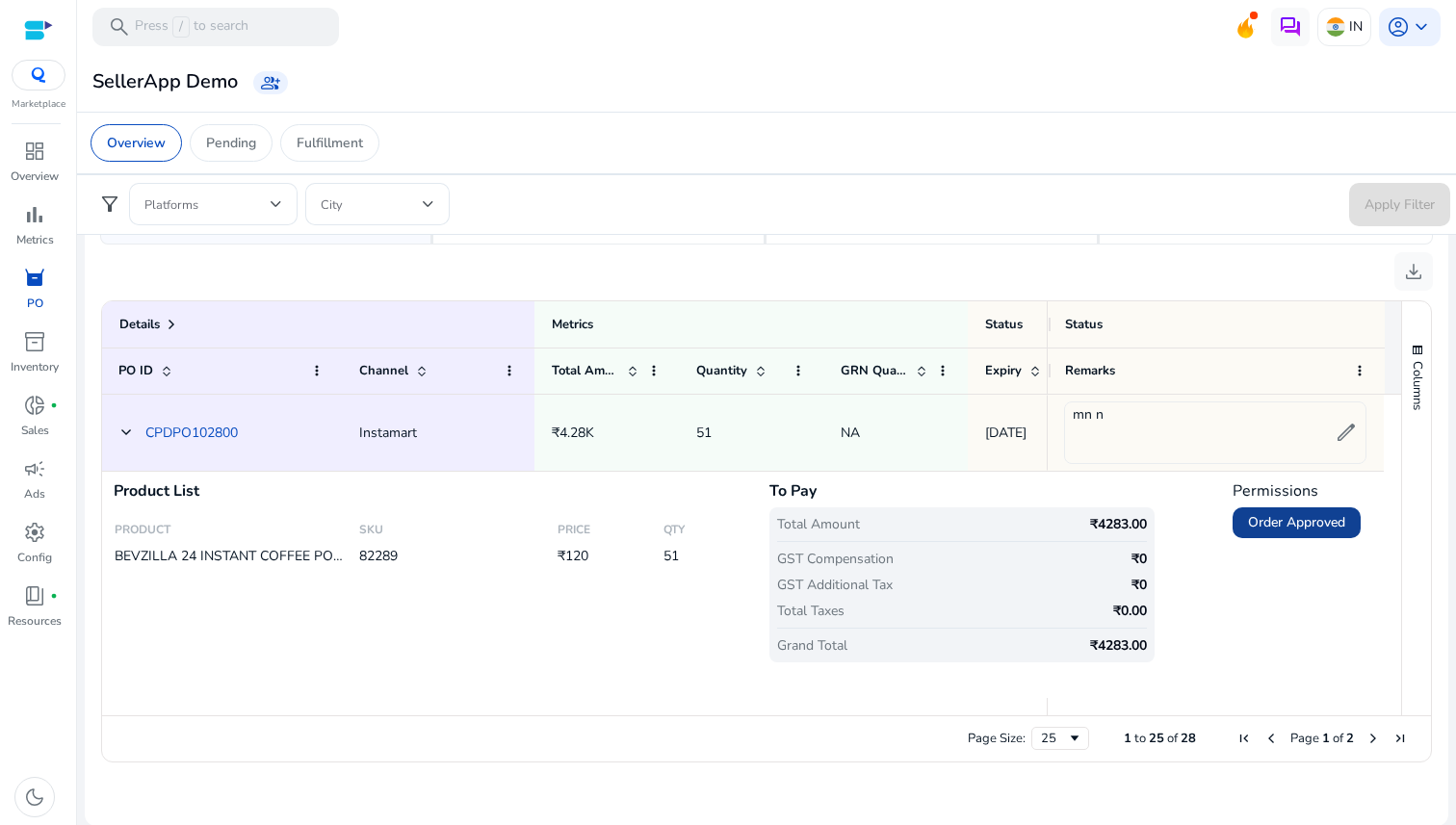
click at [1261, 523] on span "Order Approved" at bounding box center [1297, 522] width 98 height 18
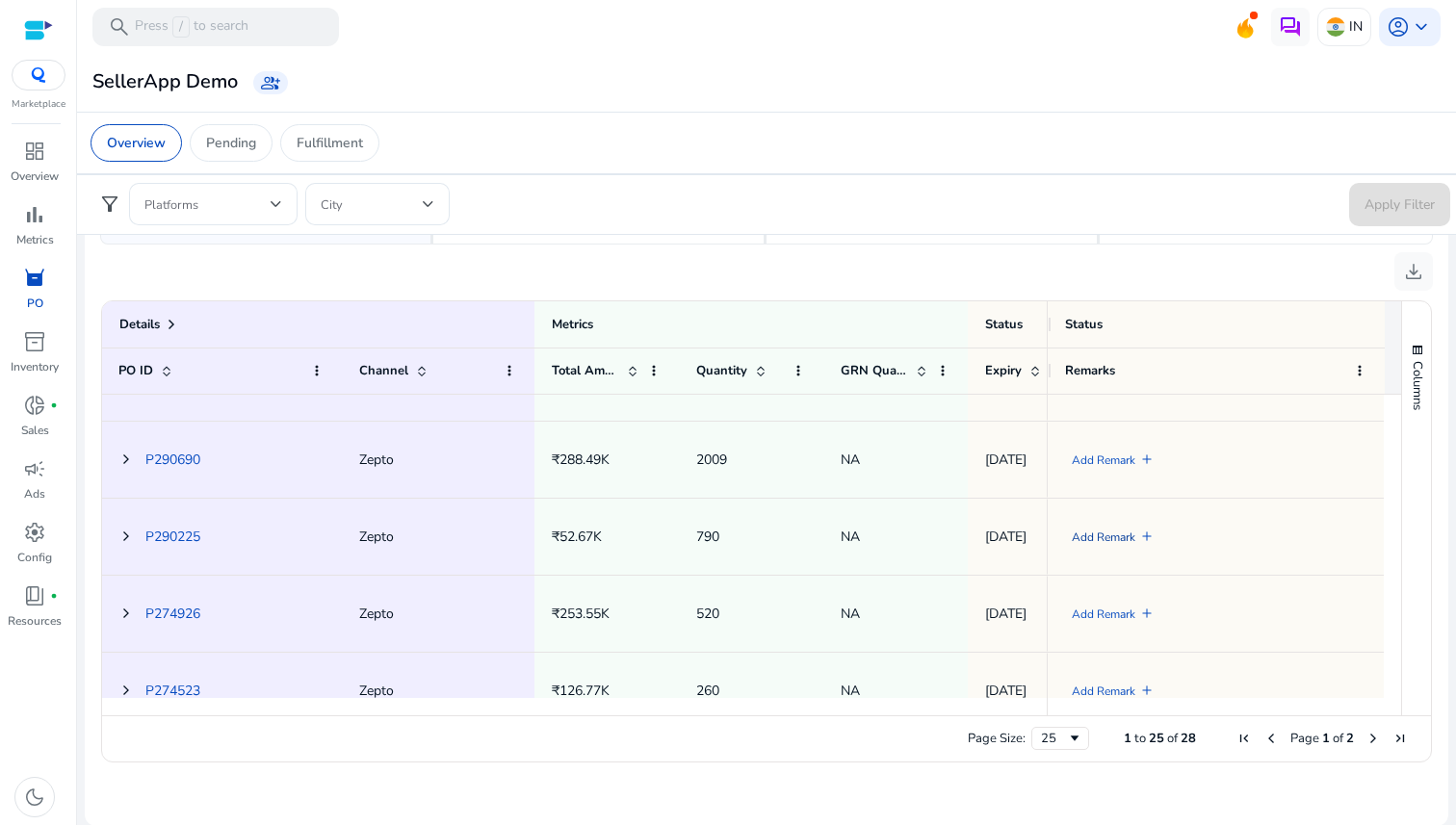
click at [1103, 541] on link "Add Remark" at bounding box center [1104, 538] width 64 height 40
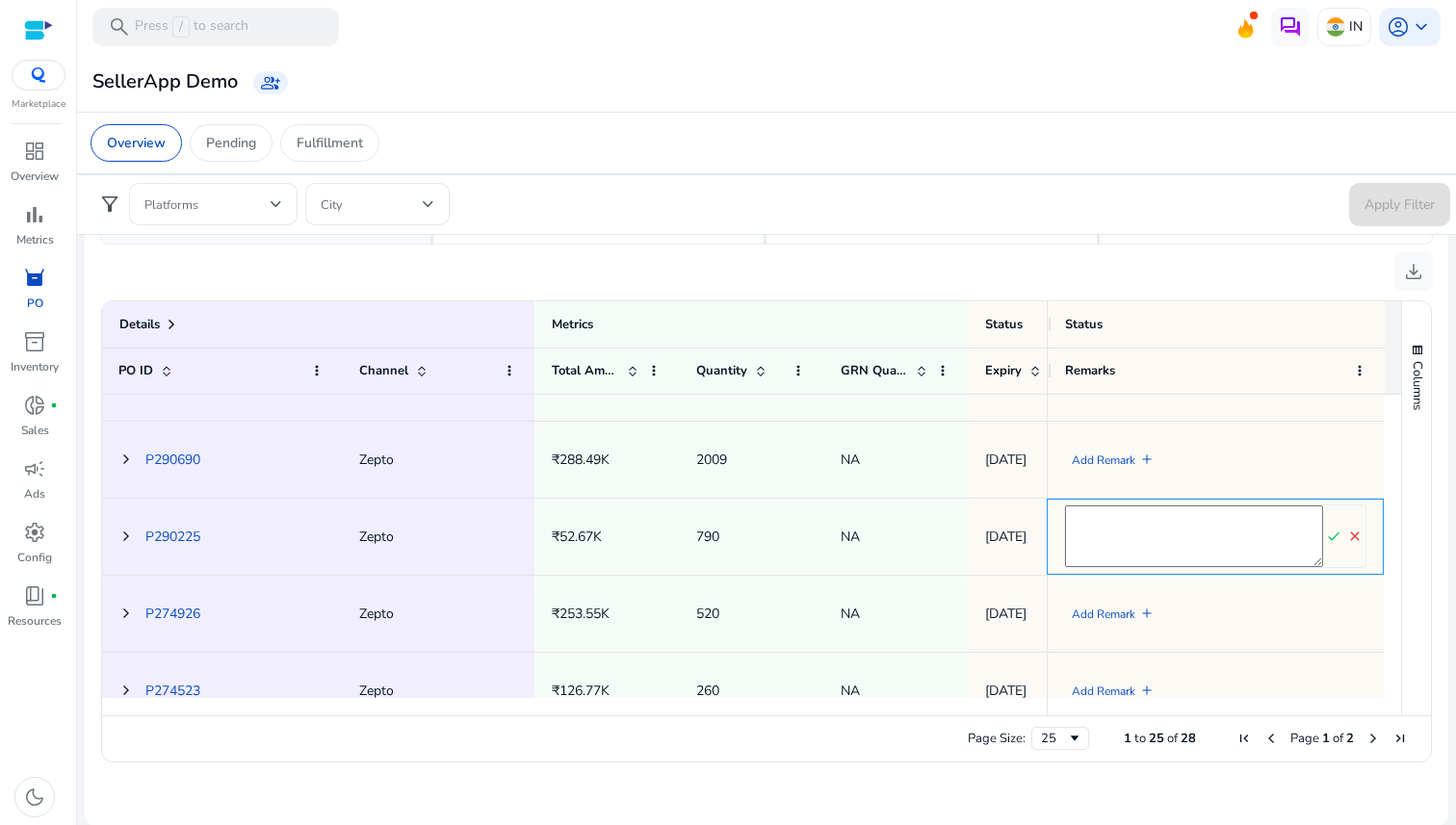
click at [1289, 540] on textarea at bounding box center [1193, 536] width 258 height 62
type textarea "*********"
click at [1324, 536] on mat-icon "check" at bounding box center [1334, 535] width 21 height 29
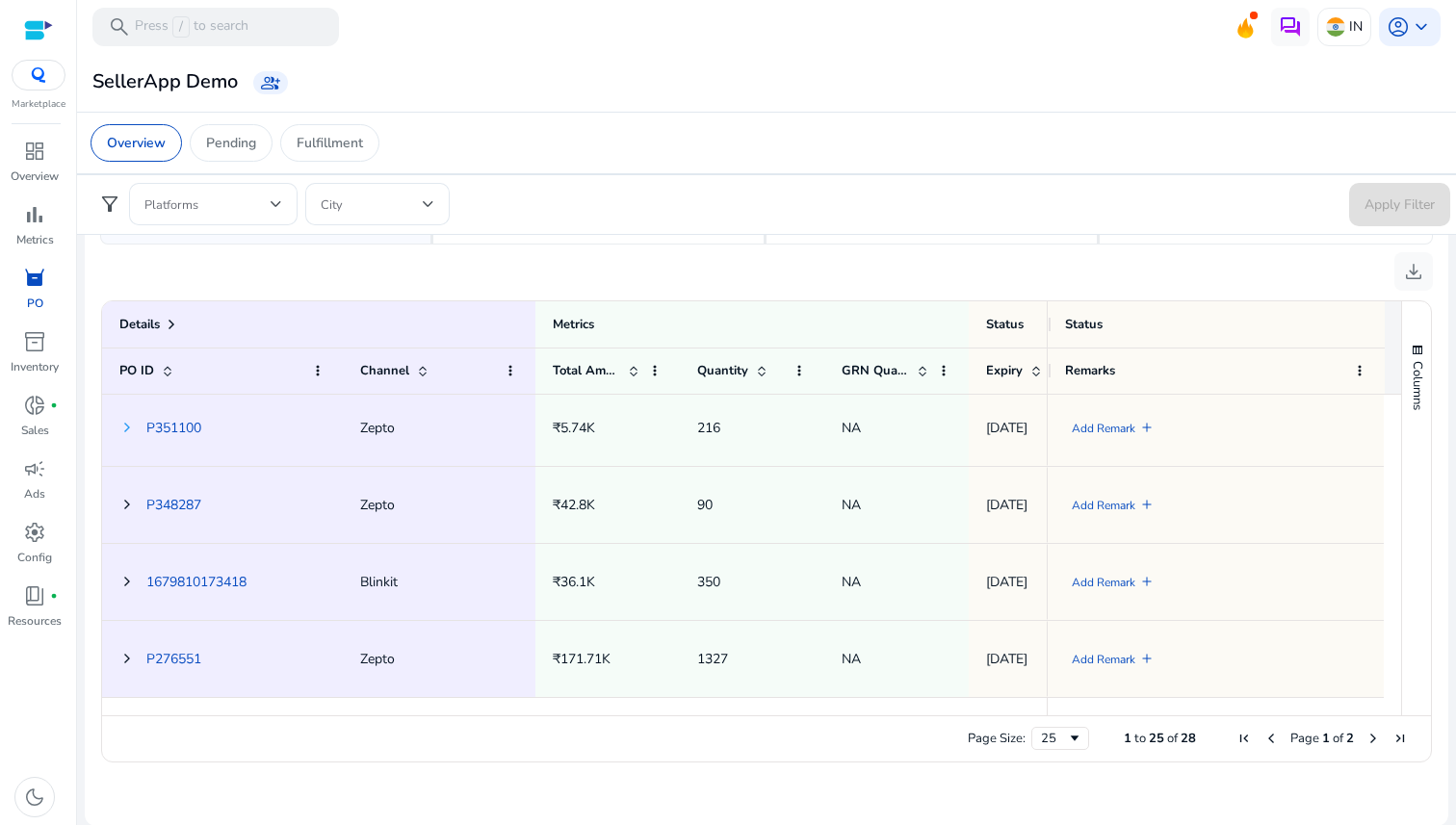
click at [122, 423] on span at bounding box center [126, 427] width 15 height 15
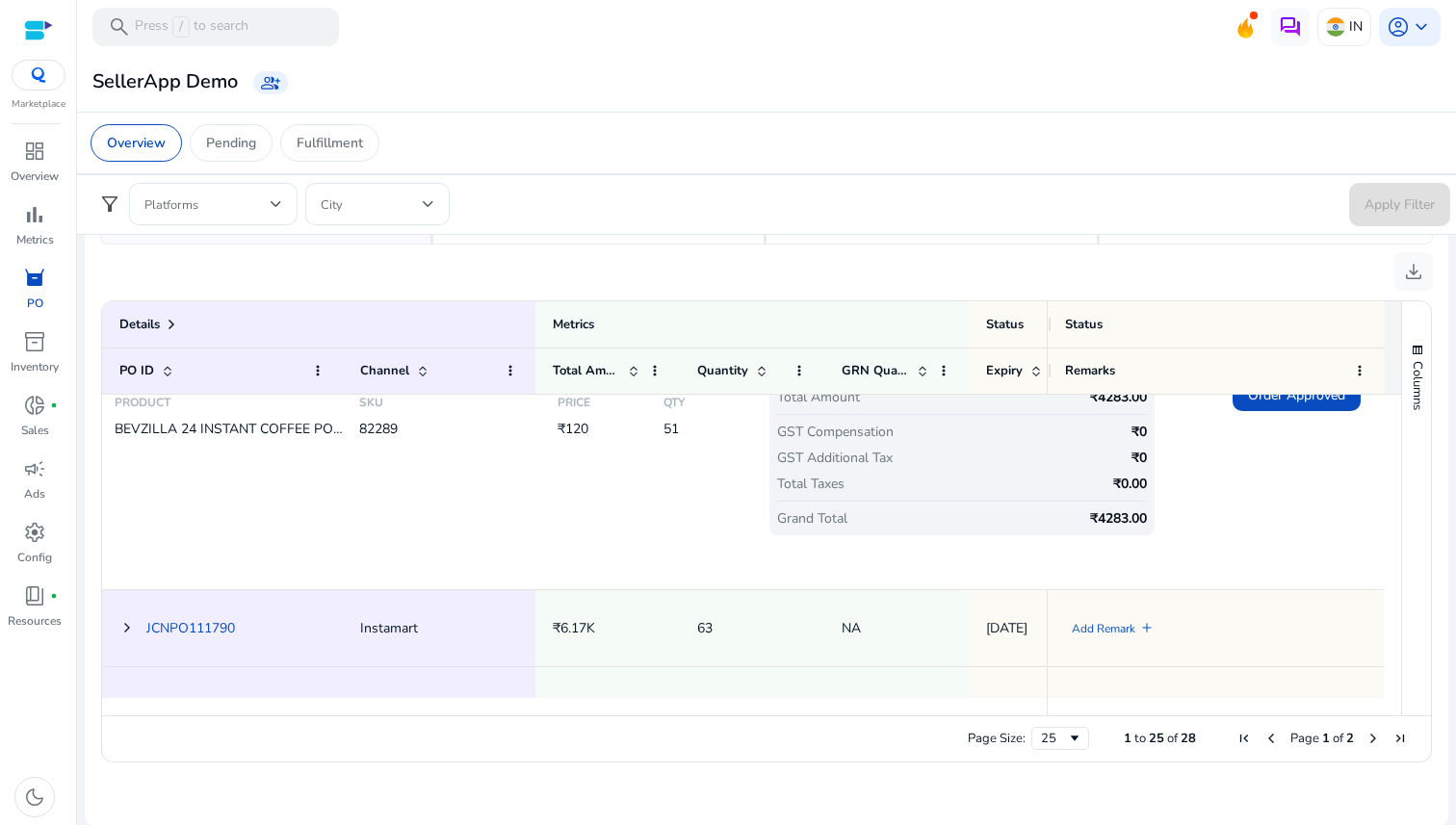
scroll to position [101, 0]
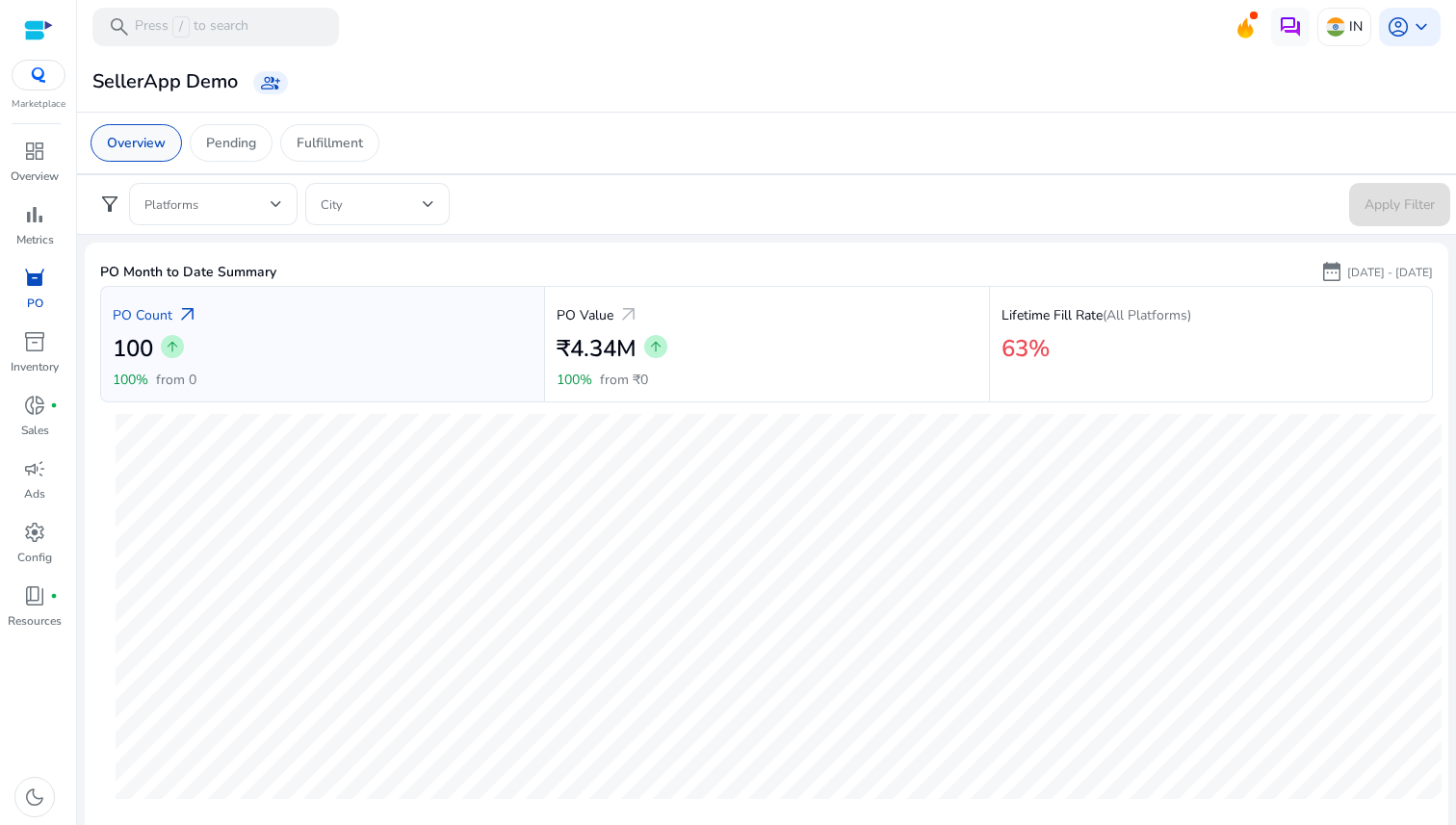
click at [147, 133] on p "Overview" at bounding box center [135, 143] width 59 height 20
click at [216, 194] on span at bounding box center [207, 203] width 126 height 21
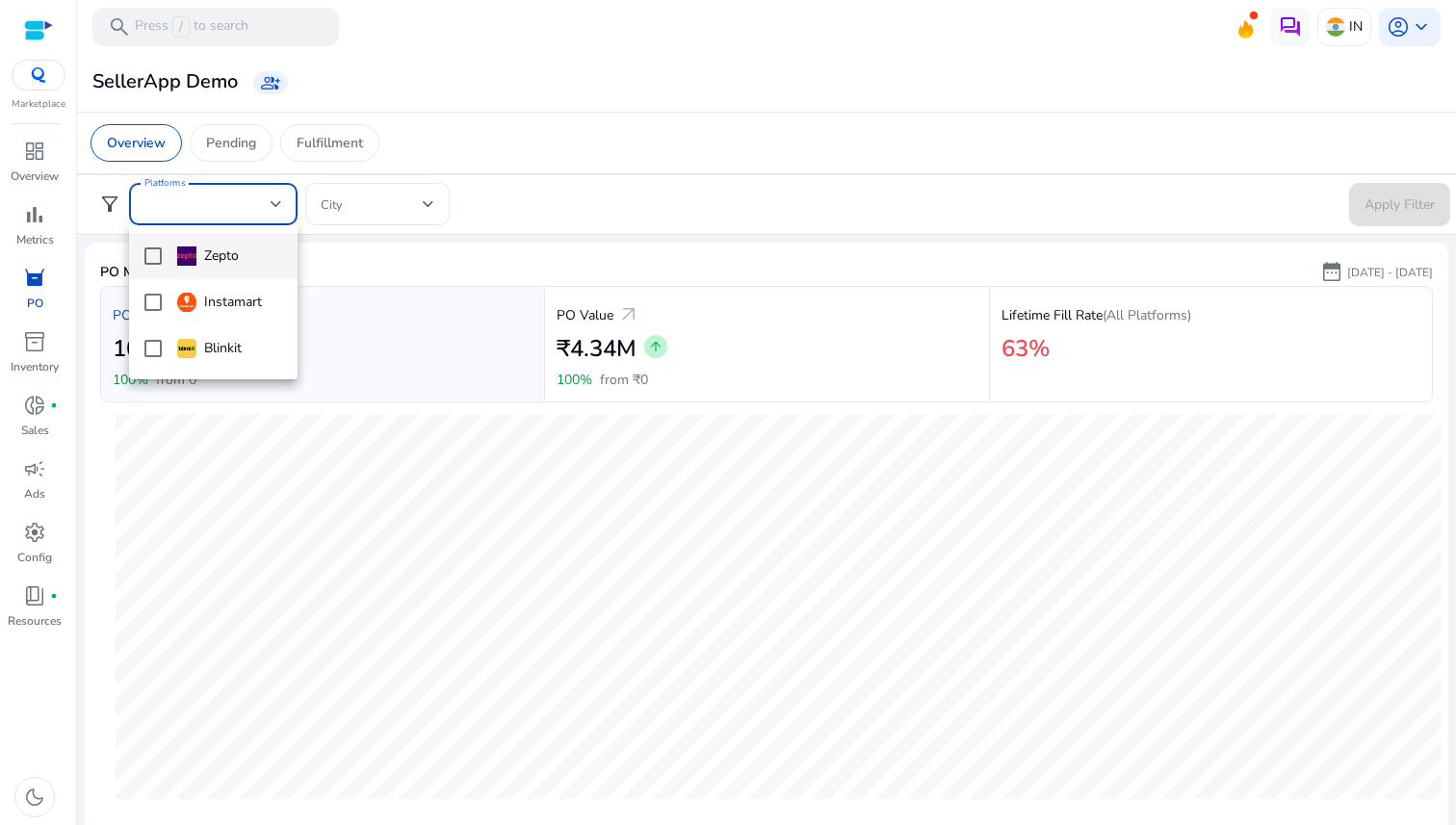
click at [380, 210] on div at bounding box center [728, 412] width 1456 height 825
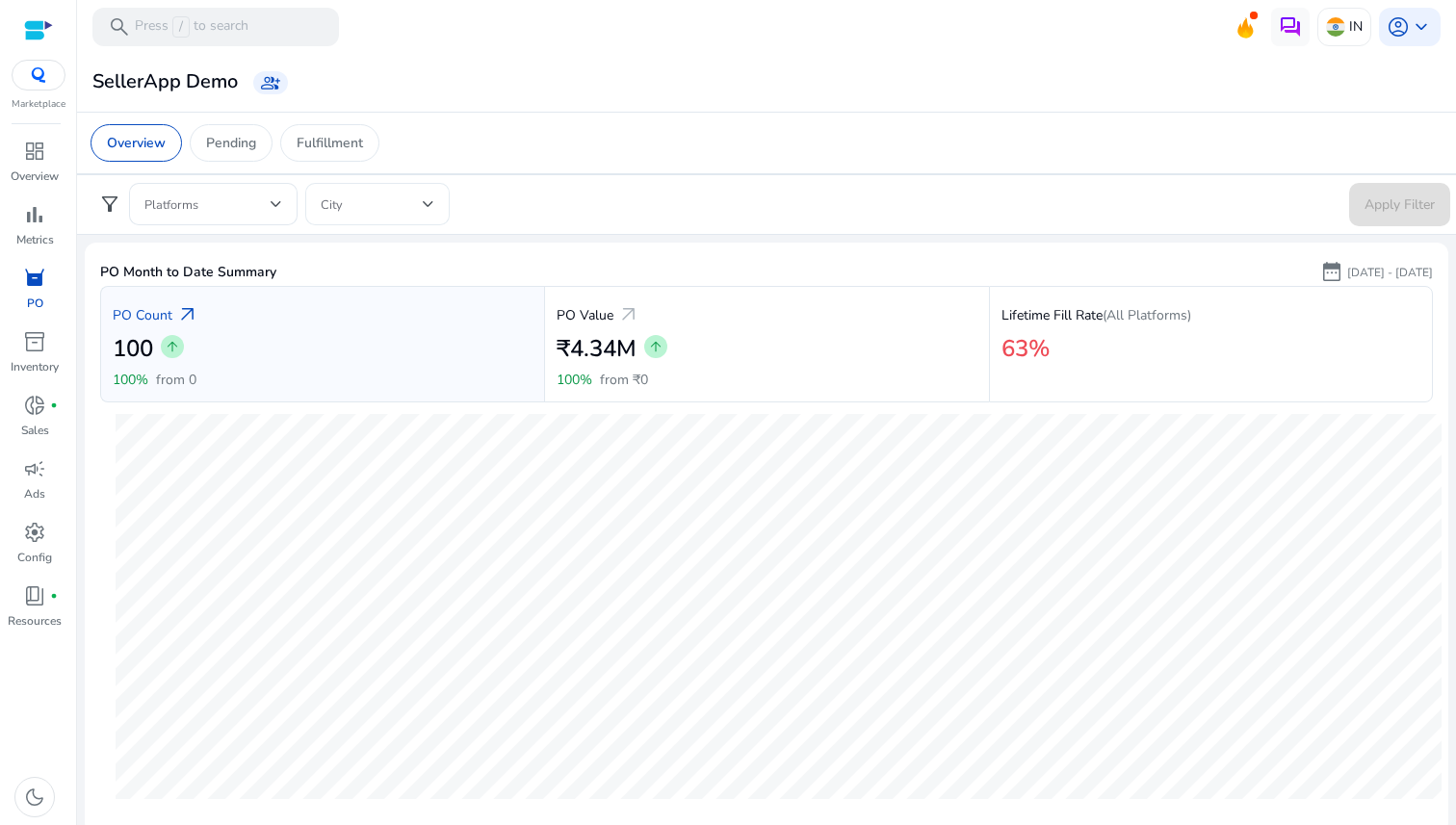
click at [383, 208] on span at bounding box center [371, 203] width 103 height 21
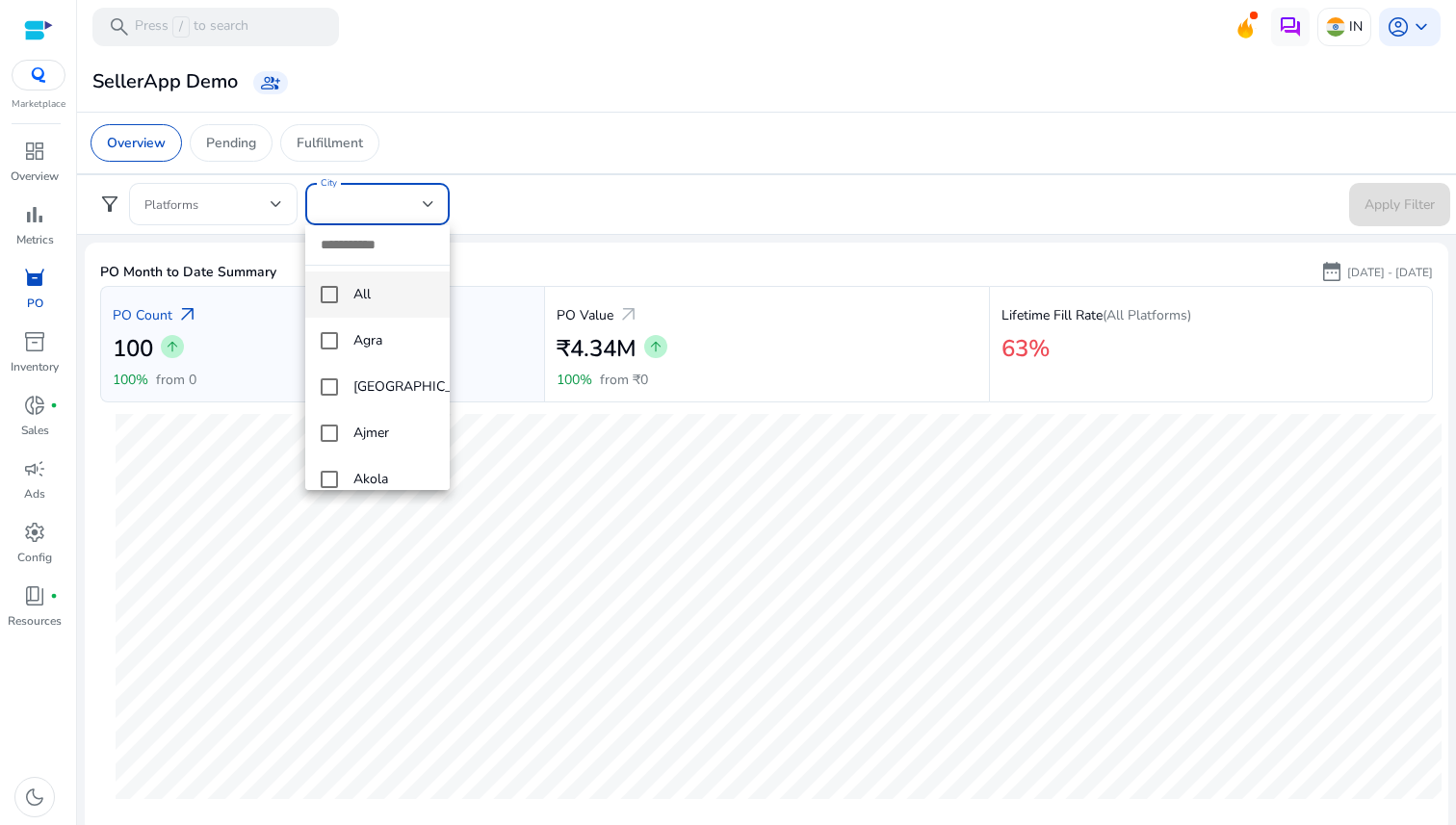
click at [601, 210] on div at bounding box center [728, 412] width 1456 height 825
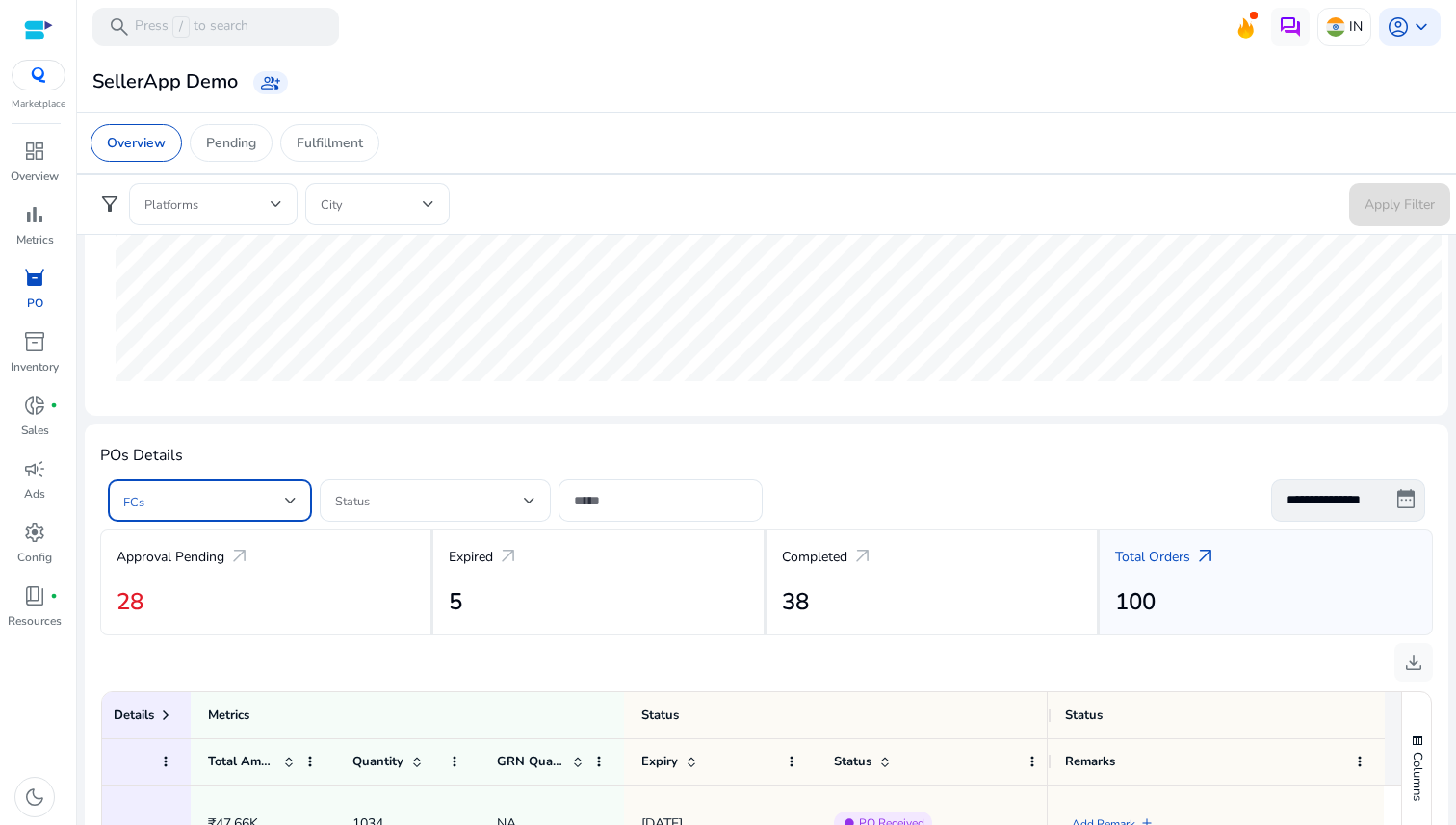
click at [191, 494] on span at bounding box center [204, 501] width 162 height 21
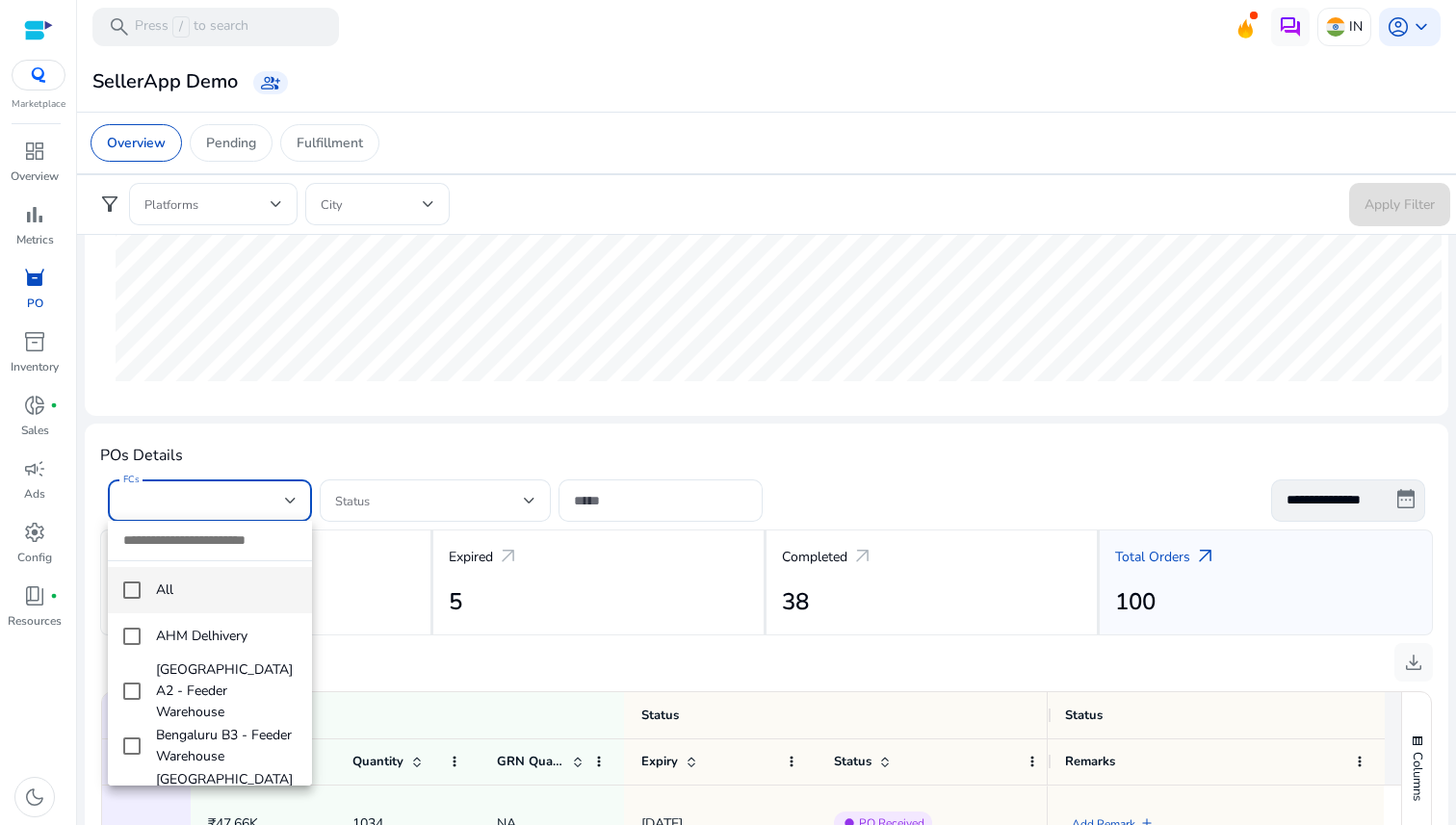
click at [444, 514] on div at bounding box center [728, 412] width 1456 height 825
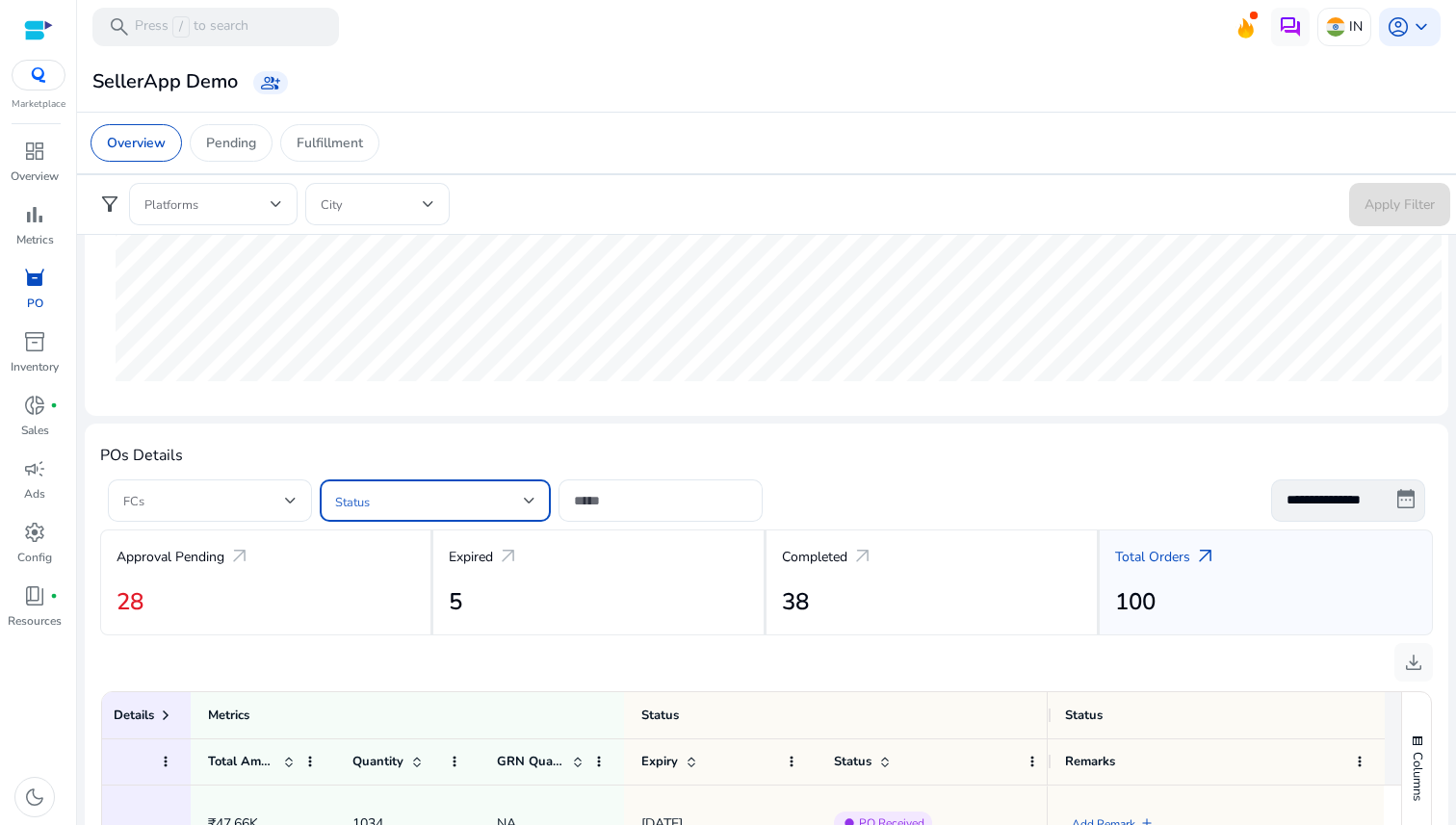
click at [465, 503] on span at bounding box center [430, 501] width 189 height 21
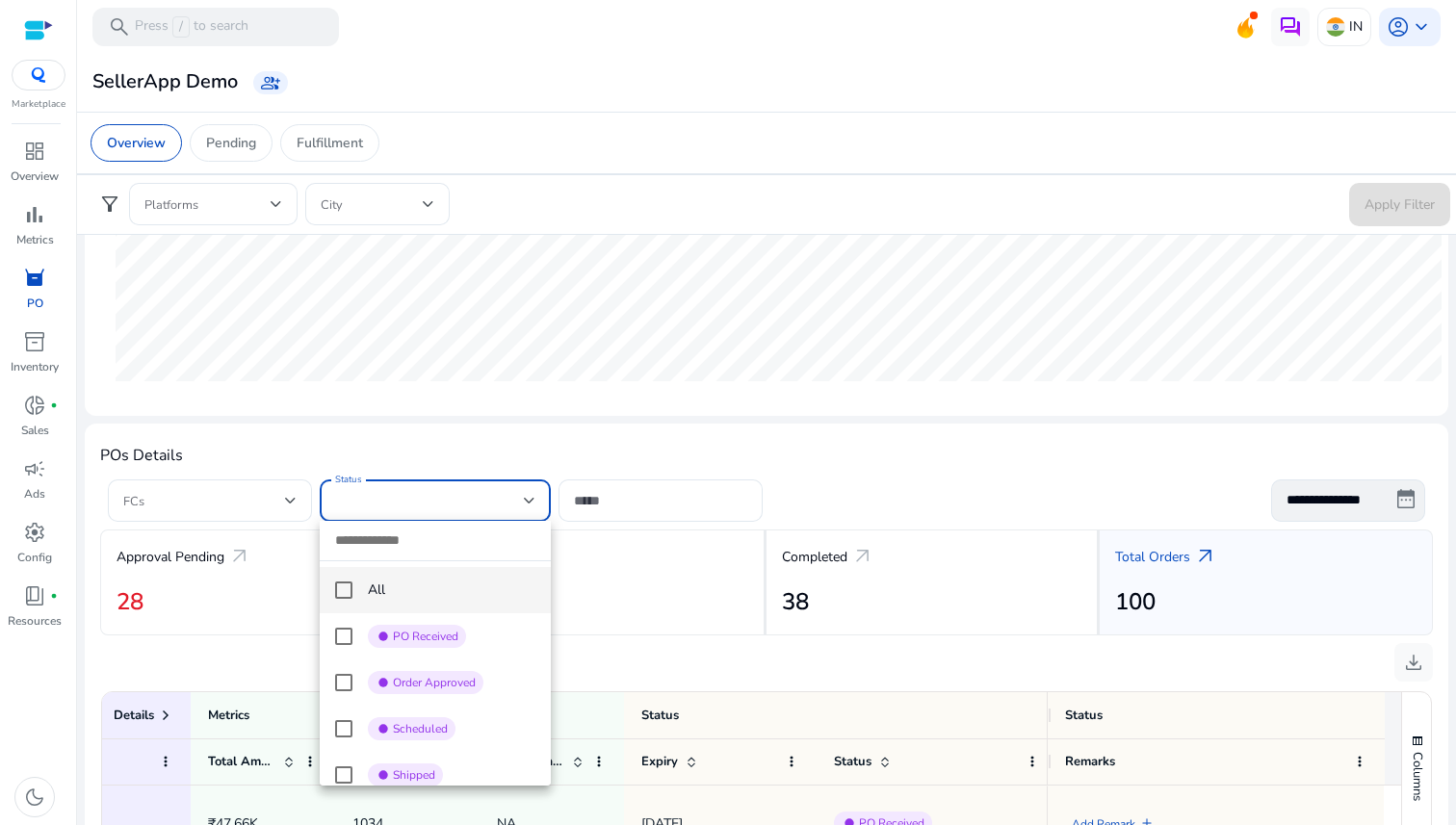
click at [580, 514] on div at bounding box center [728, 412] width 1456 height 825
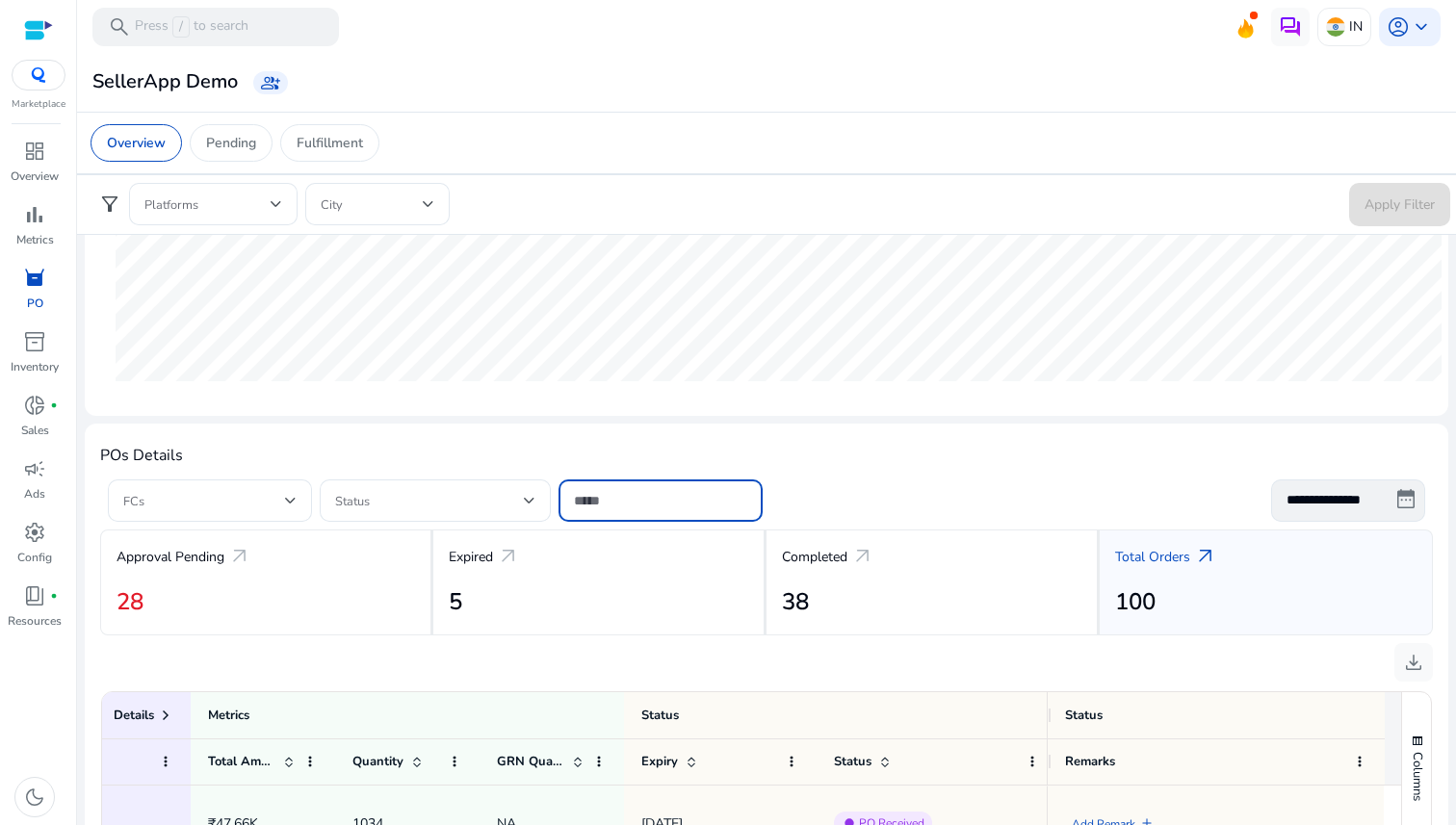
click at [621, 499] on input at bounding box center [661, 501] width 173 height 21
click at [572, 449] on h4 "POs Details" at bounding box center [766, 456] width 1333 height 18
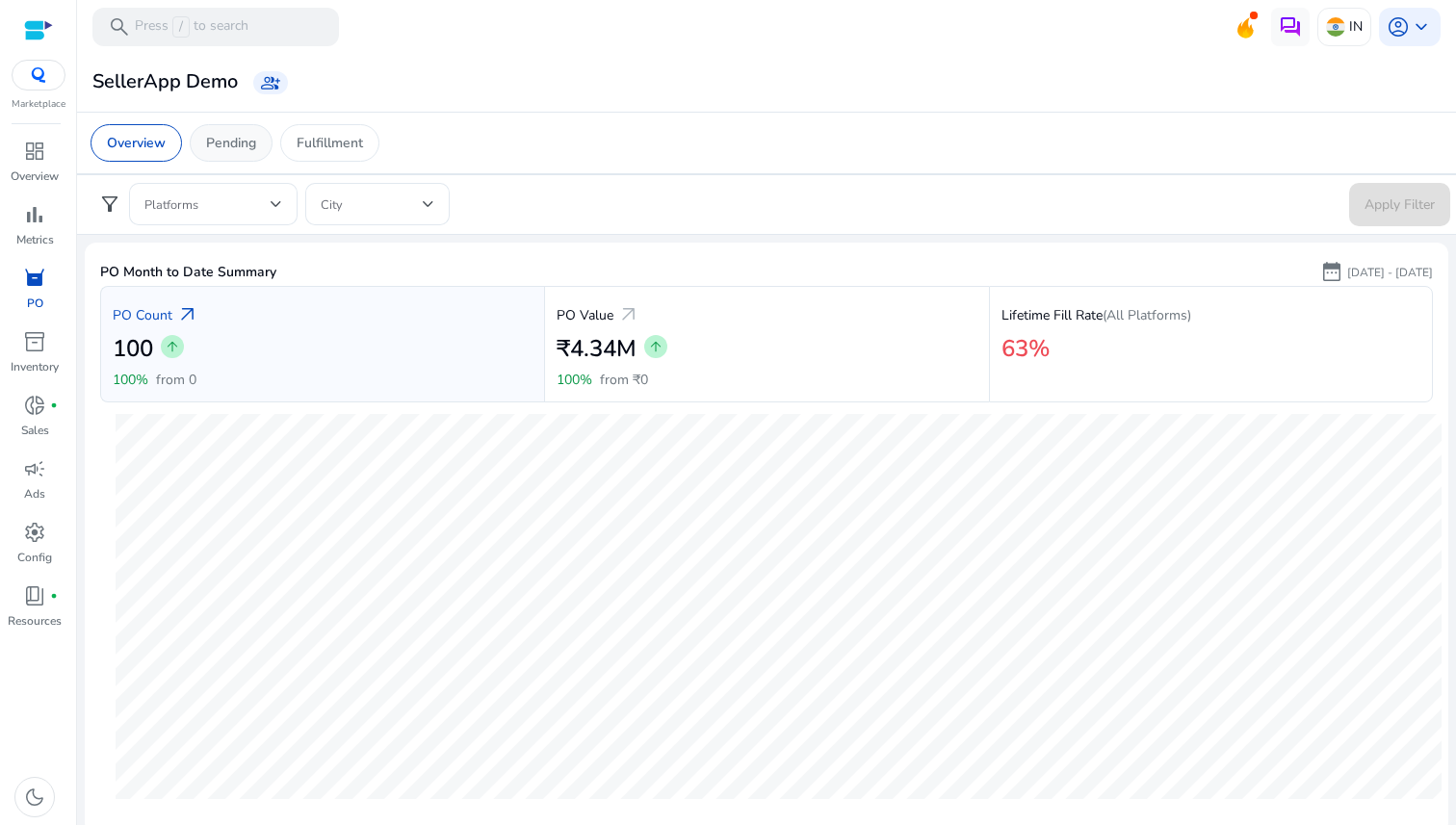
click at [249, 147] on p "Pending" at bounding box center [231, 143] width 50 height 20
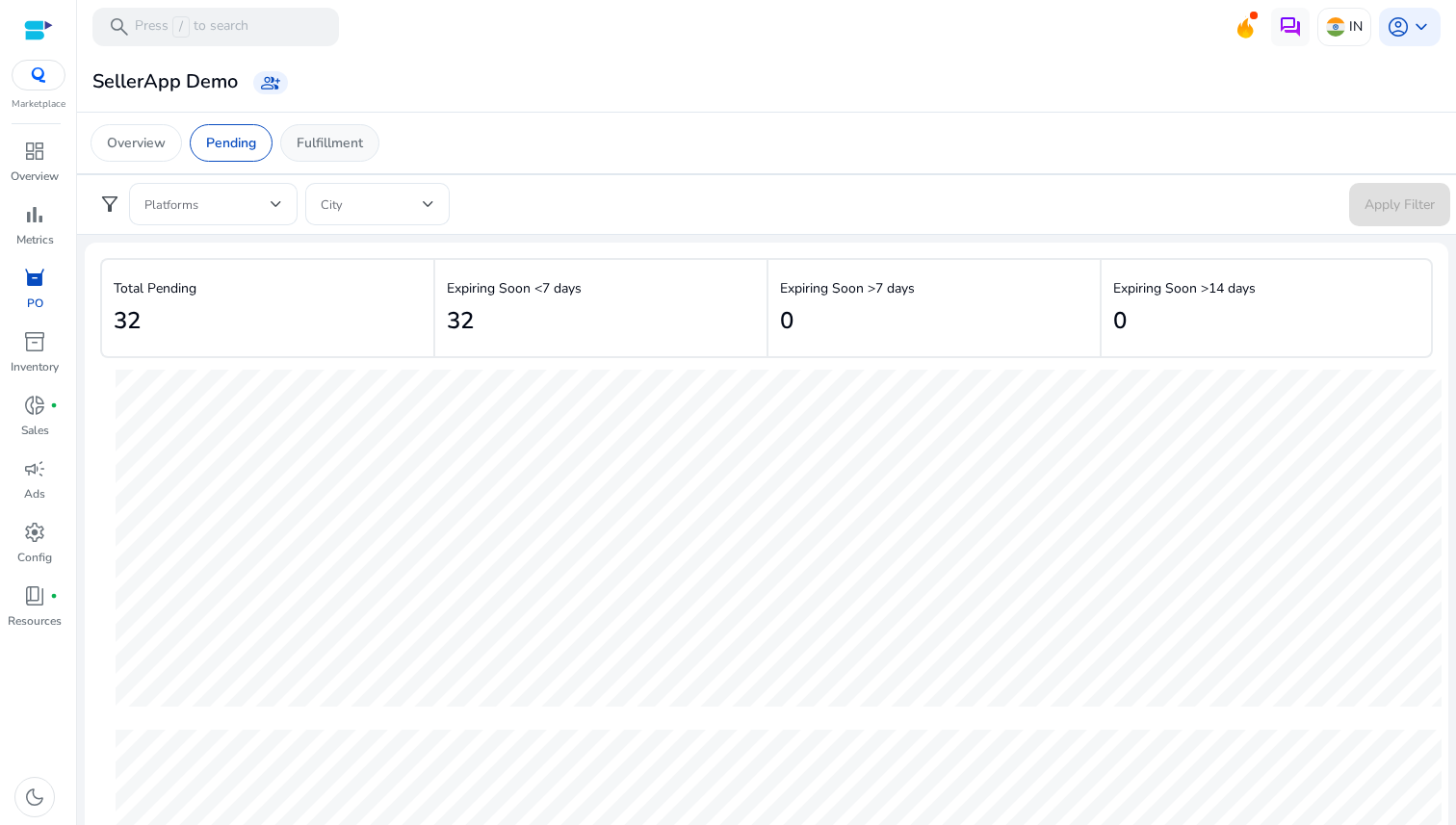
click at [363, 143] on p "Fulfillment" at bounding box center [329, 143] width 67 height 20
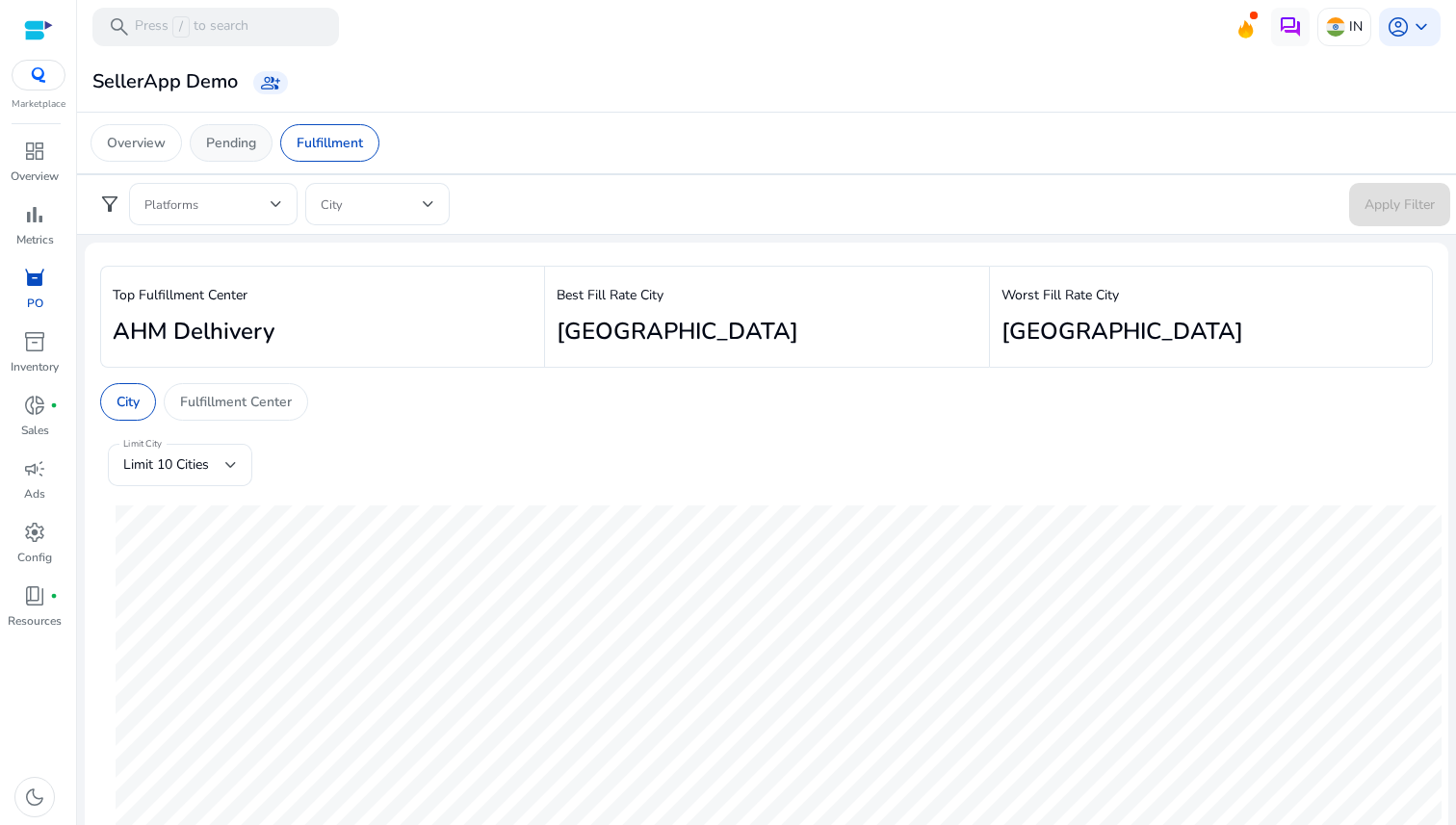
click at [223, 148] on p "Pending" at bounding box center [231, 143] width 50 height 20
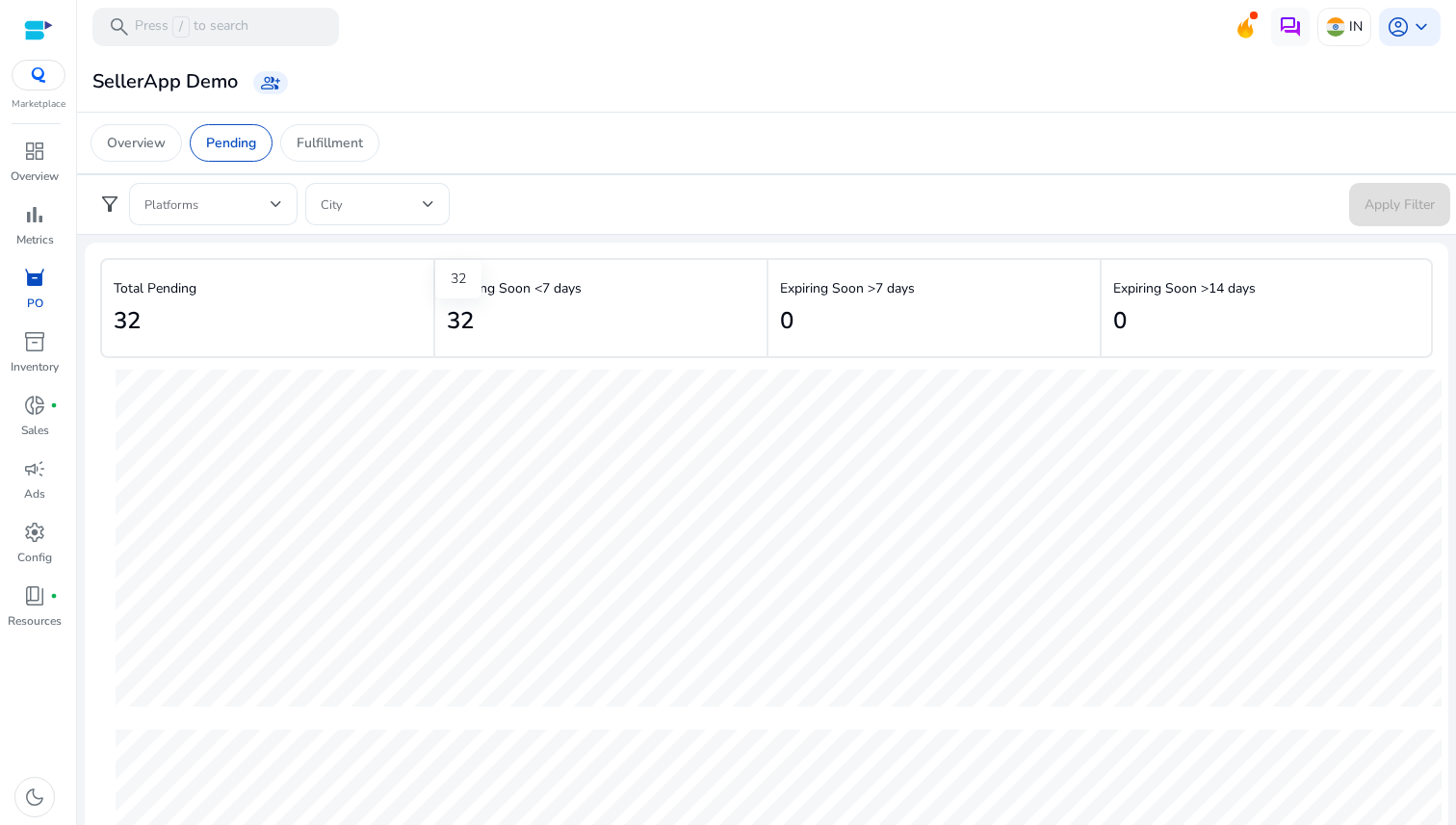
click at [466, 322] on h2 "32" at bounding box center [460, 321] width 27 height 28
click at [823, 294] on p "Expiring Soon >7 days" at bounding box center [847, 289] width 134 height 20
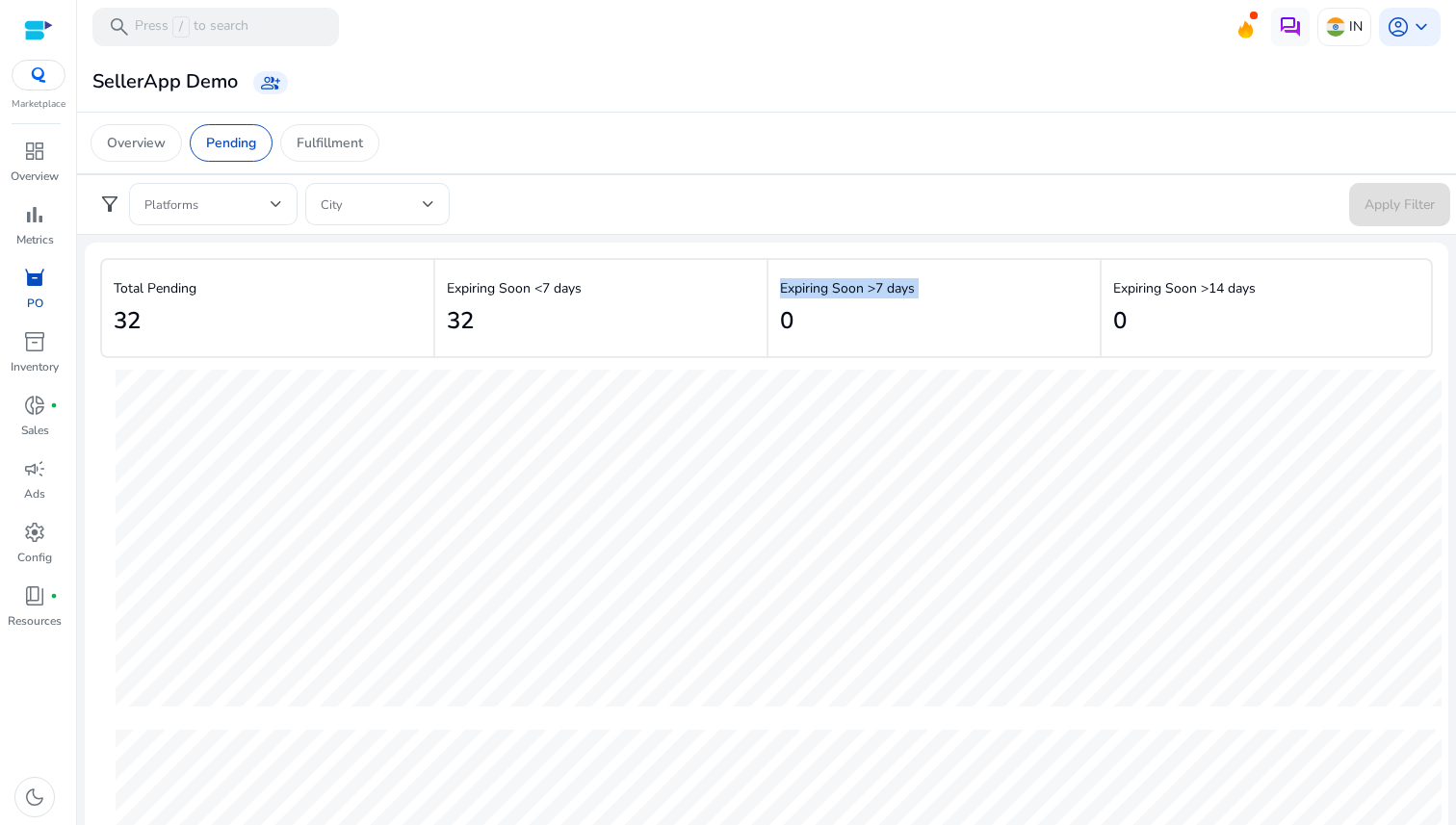
click at [823, 294] on p "Expiring Soon >7 days" at bounding box center [847, 289] width 134 height 20
click at [798, 312] on div "Expiring Soon >7 days 0" at bounding box center [847, 309] width 134 height 74
click at [115, 130] on div "Overview" at bounding box center [136, 143] width 92 height 38
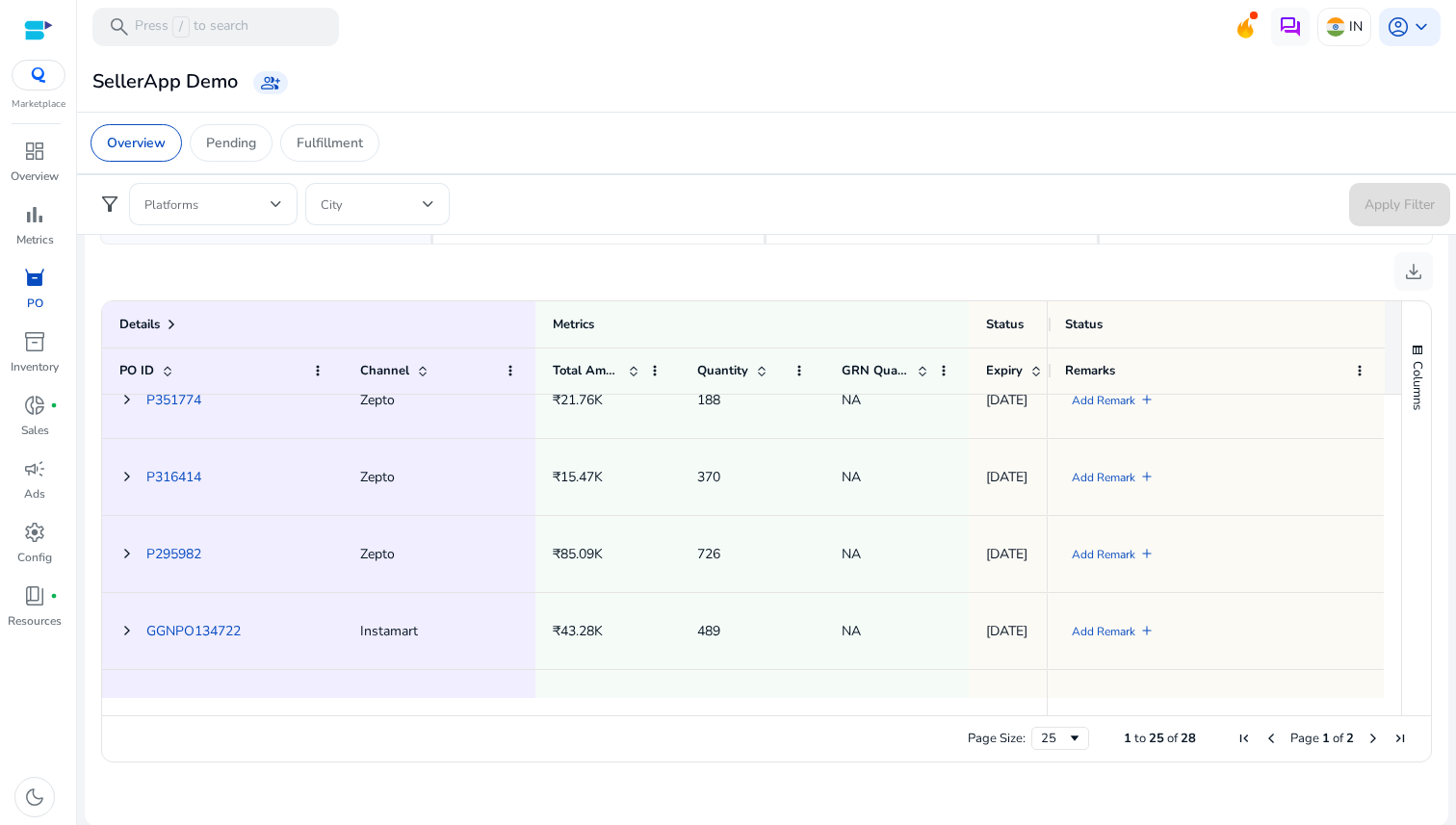
scroll to position [948, 0]
